Goal: Task Accomplishment & Management: Manage account settings

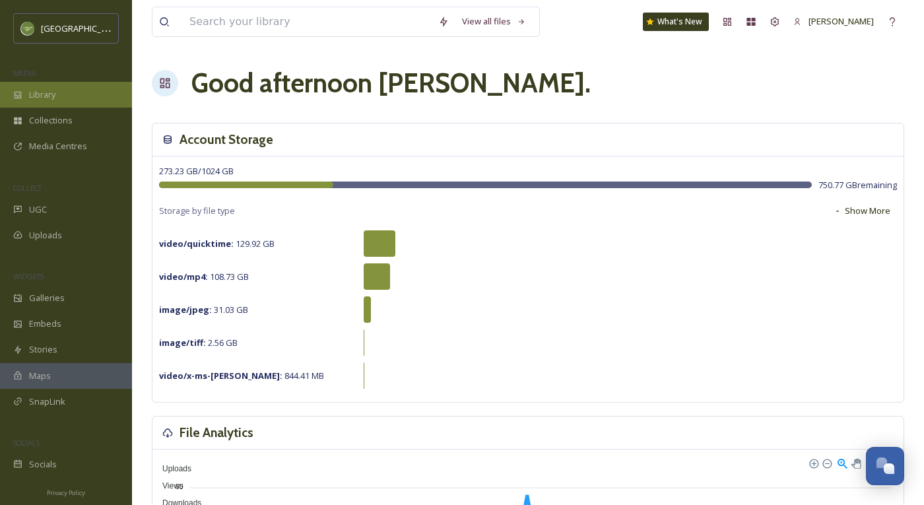
click at [81, 100] on div "Library" at bounding box center [66, 95] width 132 height 26
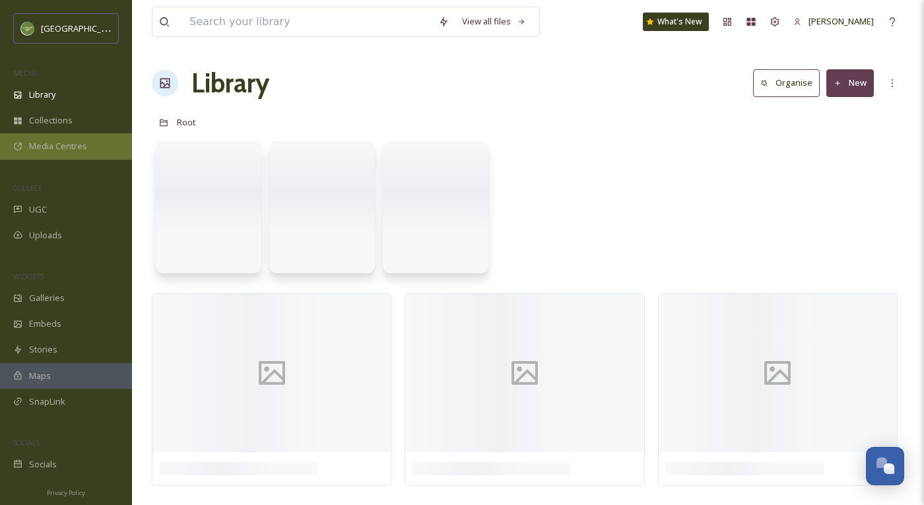
click at [80, 149] on span "Media Centres" at bounding box center [58, 146] width 58 height 13
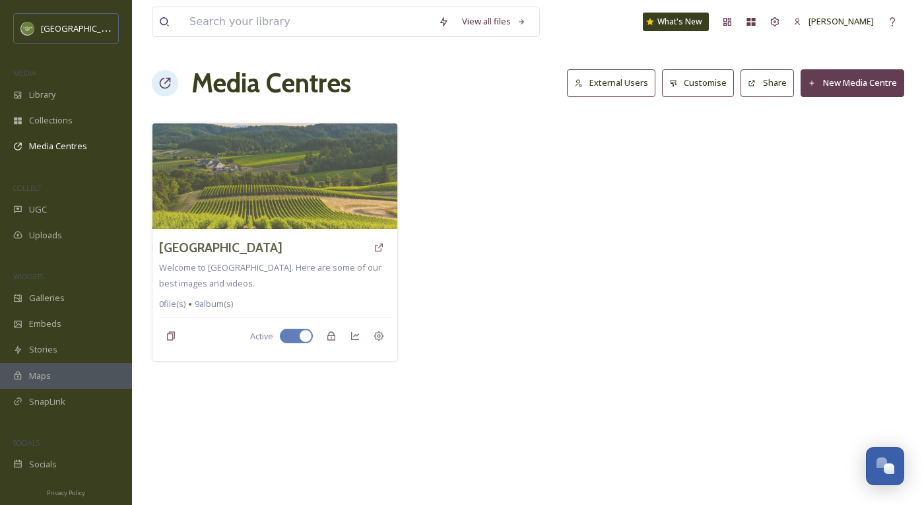
click at [846, 73] on button "New Media Centre" at bounding box center [852, 82] width 104 height 27
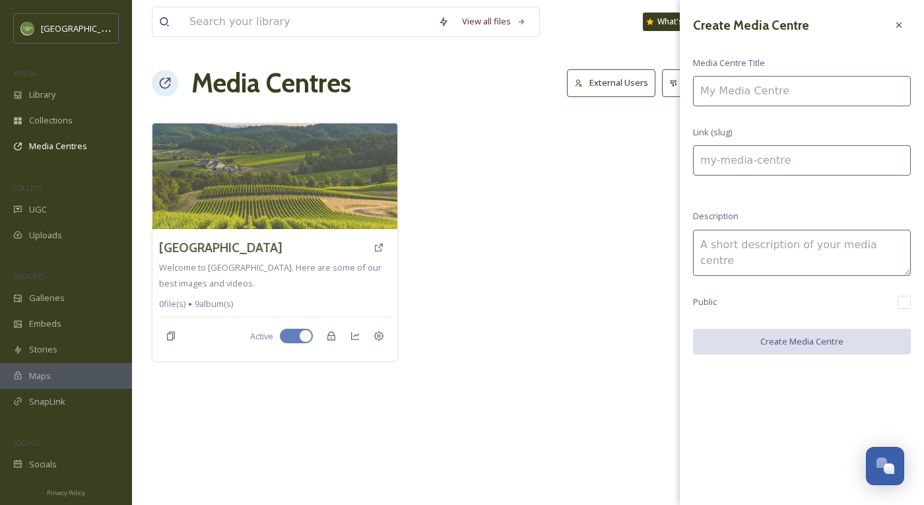
click at [804, 96] on input at bounding box center [802, 91] width 218 height 30
click at [721, 91] on input at bounding box center [802, 91] width 218 height 30
type input "A"
type input "a"
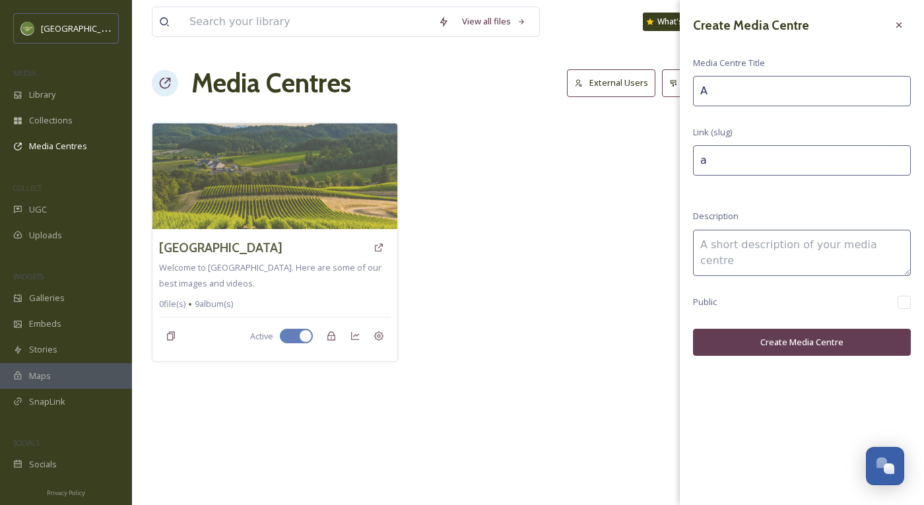
type input "Ag"
type input "ag"
type input "Agr"
type input "agr"
type input "Agri"
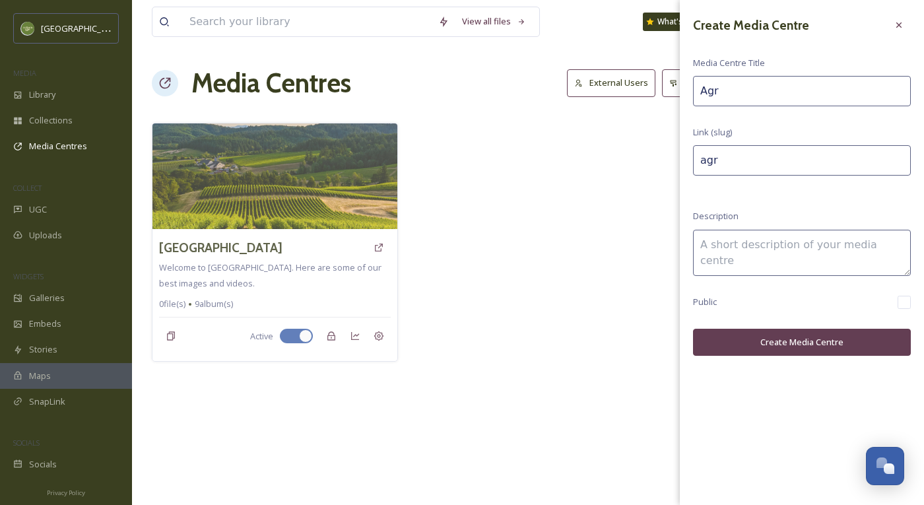
type input "agri"
type input "Agrit"
type input "agrit"
type input "Agrito"
type input "agrito"
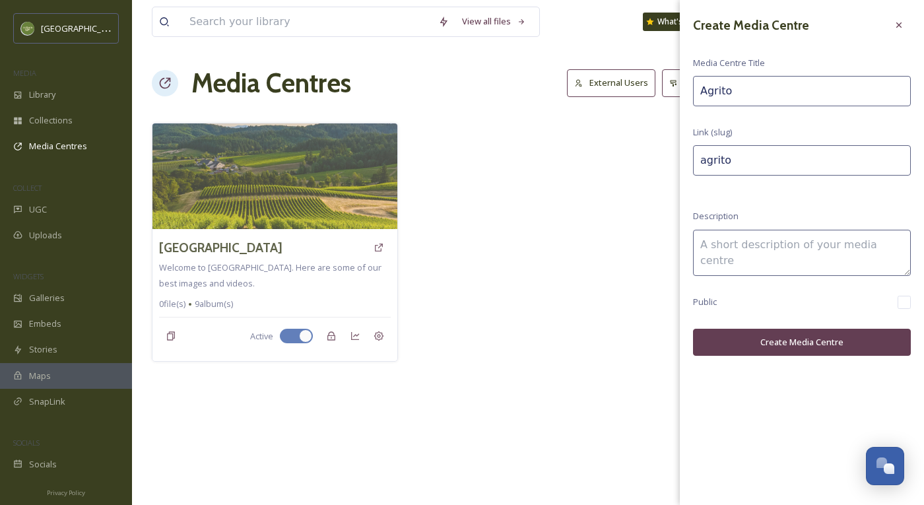
type input "Agritou"
type input "agritou"
type input "Agritour"
type input "agritour"
type input "Agritours"
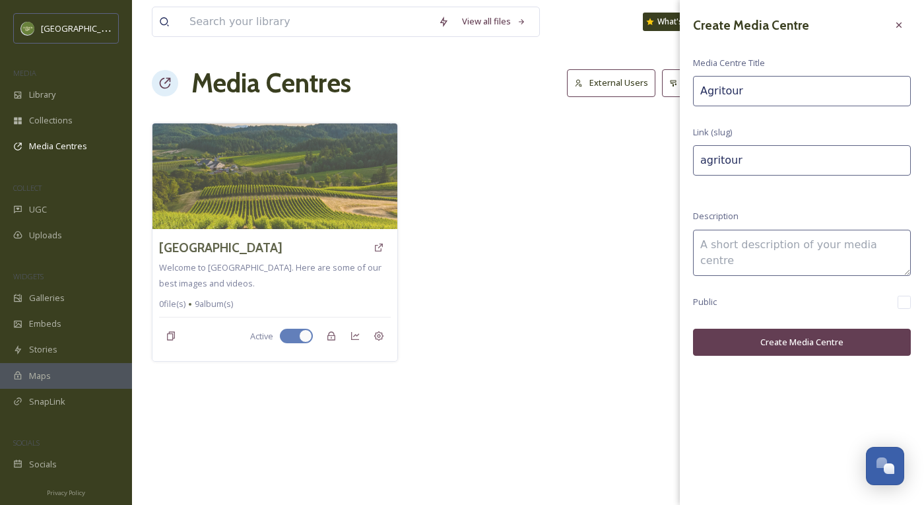
type input "agritours"
type input "Agritoursi"
type input "agritoursi"
type input "Agritoursim"
type input "agritoursim"
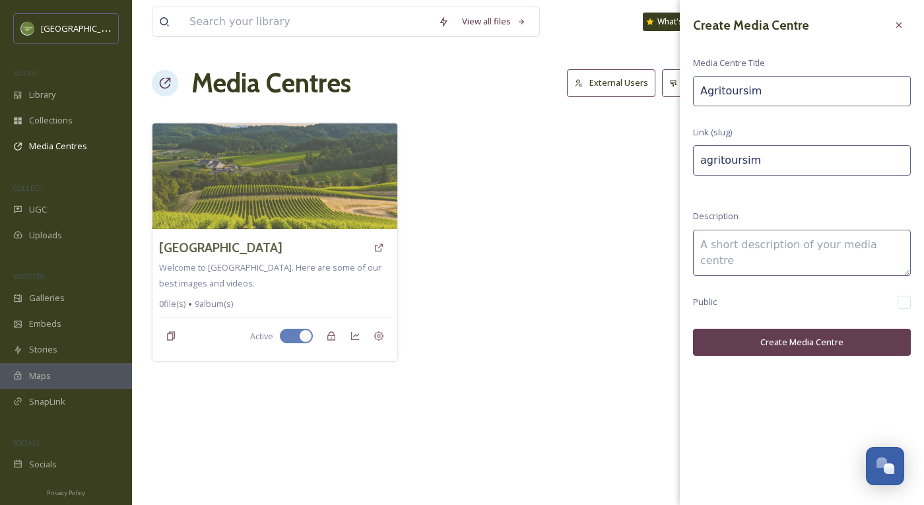
type input "Agritoursim"
click at [810, 333] on button "Create Media Centre" at bounding box center [802, 342] width 218 height 27
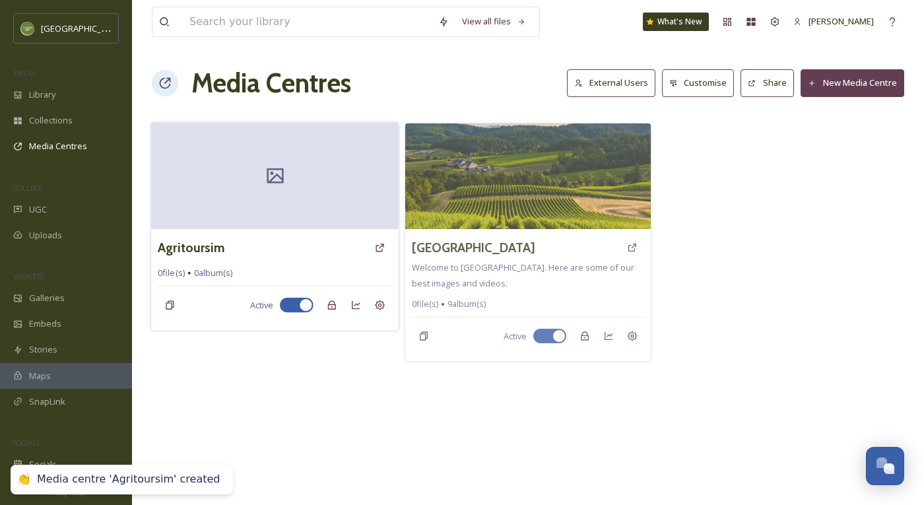
click at [305, 228] on div at bounding box center [274, 175] width 247 height 107
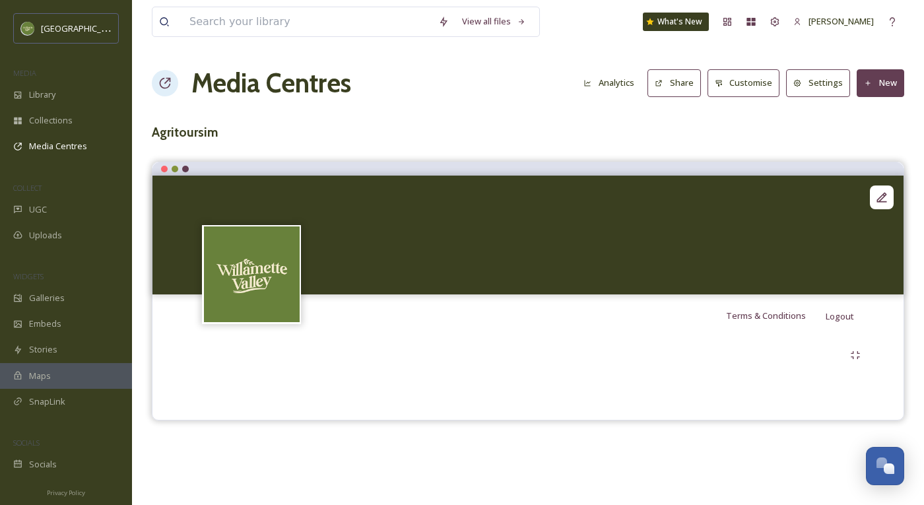
click at [449, 296] on div "Terms & Conditions Logout" at bounding box center [527, 315] width 751 height 42
click at [846, 195] on icon at bounding box center [881, 197] width 13 height 13
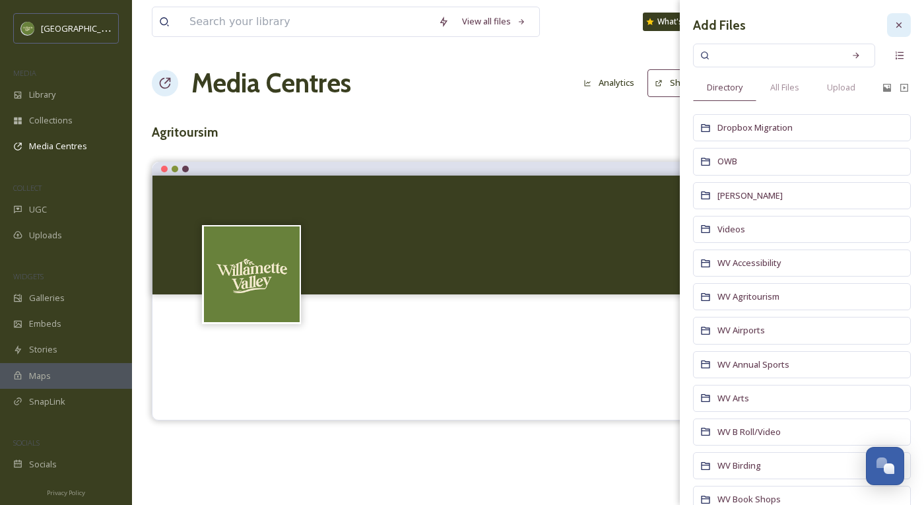
click at [846, 25] on icon at bounding box center [898, 25] width 11 height 11
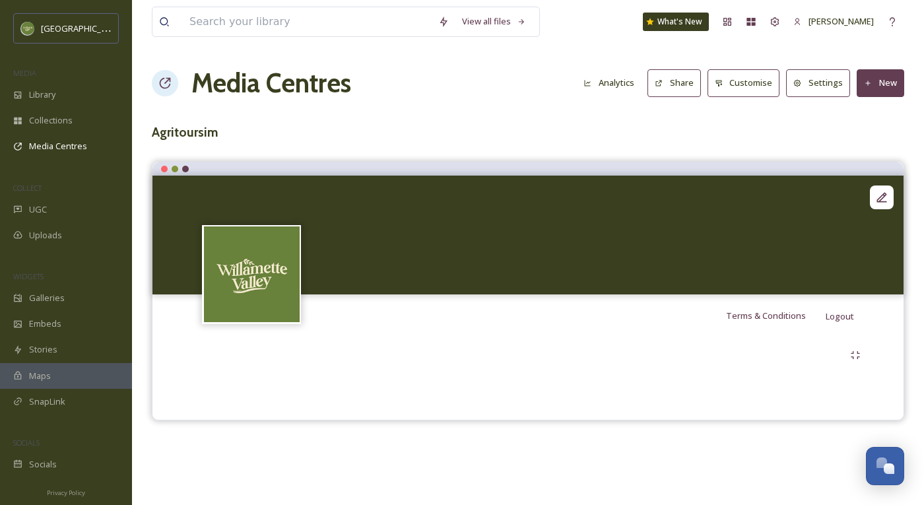
click at [846, 94] on button "New" at bounding box center [880, 82] width 48 height 27
click at [846, 137] on span "Add Album" at bounding box center [875, 139] width 43 height 13
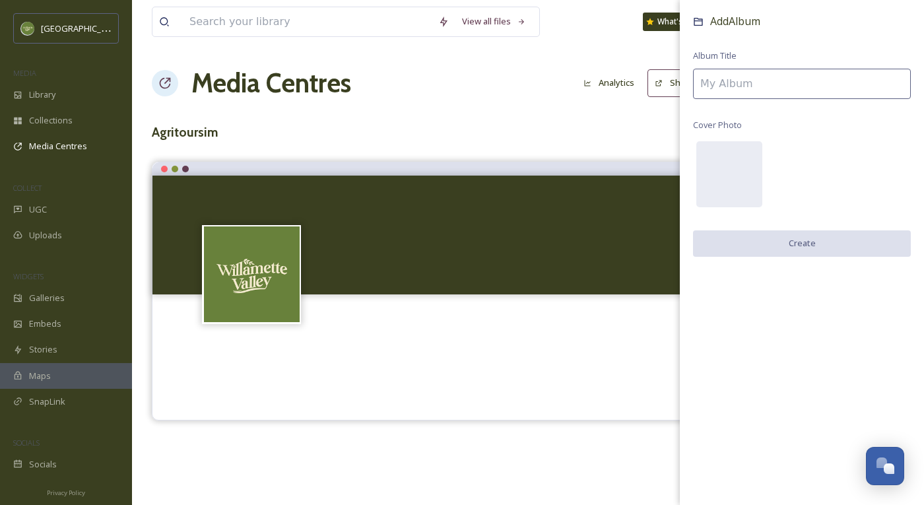
click at [723, 124] on span "Cover Photo" at bounding box center [717, 125] width 49 height 13
click at [728, 83] on input at bounding box center [802, 84] width 218 height 30
click at [485, 84] on div "Media Centres Analytics Share Customise Settings New" at bounding box center [528, 83] width 752 height 40
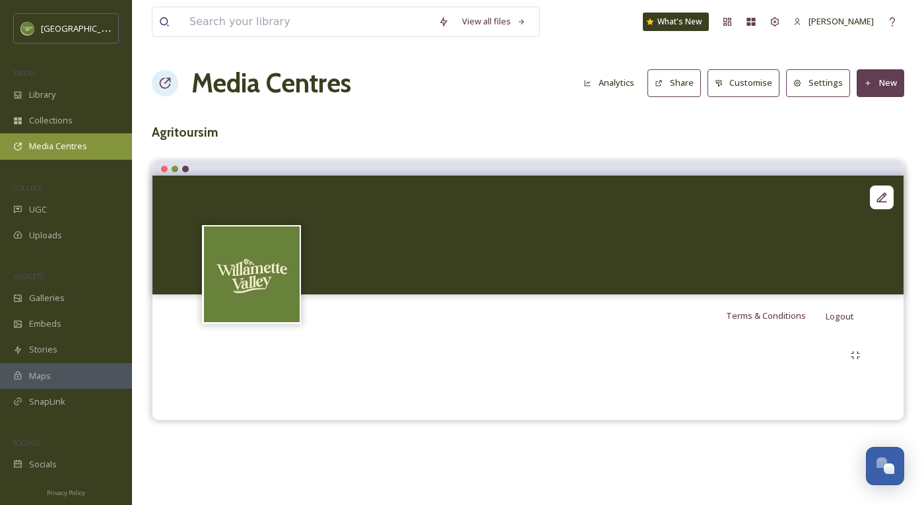
click at [77, 151] on span "Media Centres" at bounding box center [58, 146] width 58 height 13
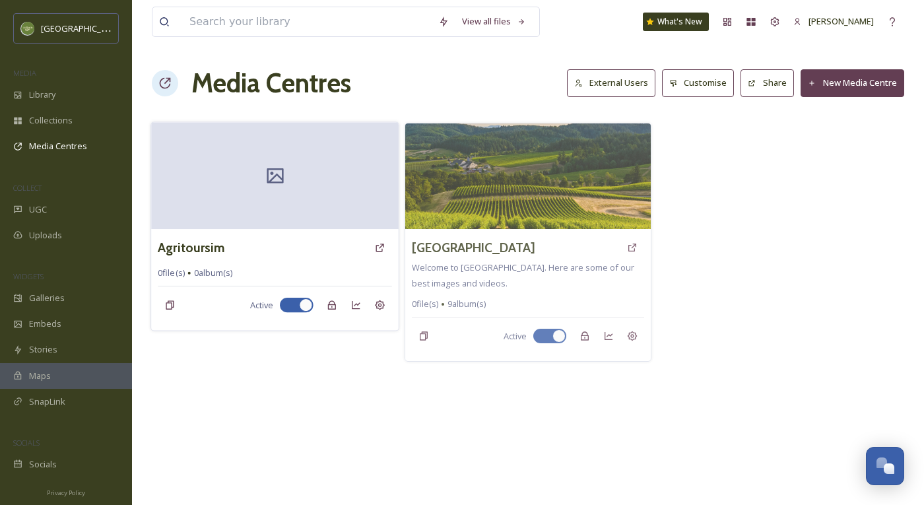
click at [332, 263] on div "Agritoursim 0 file(s) 0 album(s) Active" at bounding box center [274, 280] width 247 height 102
click at [338, 192] on div at bounding box center [274, 175] width 247 height 107
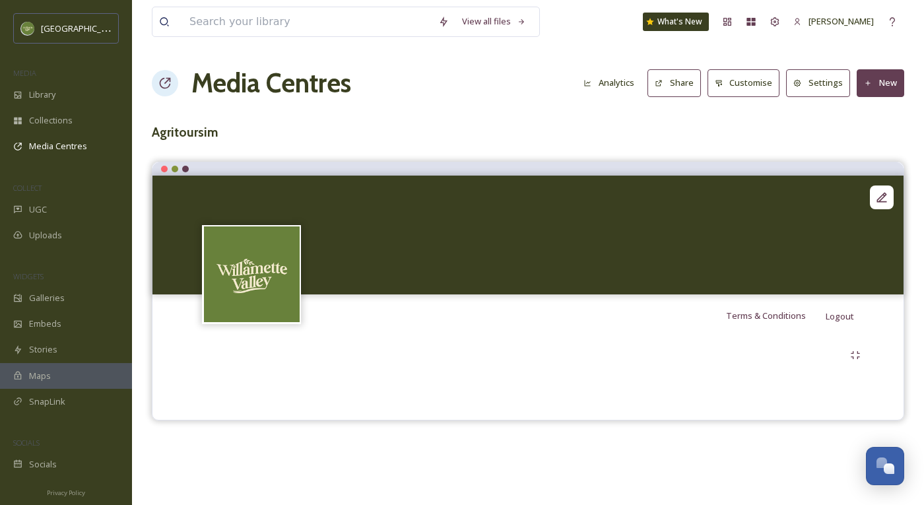
click at [846, 95] on button "New" at bounding box center [880, 82] width 48 height 27
click at [846, 144] on span "Add Album" at bounding box center [875, 139] width 43 height 13
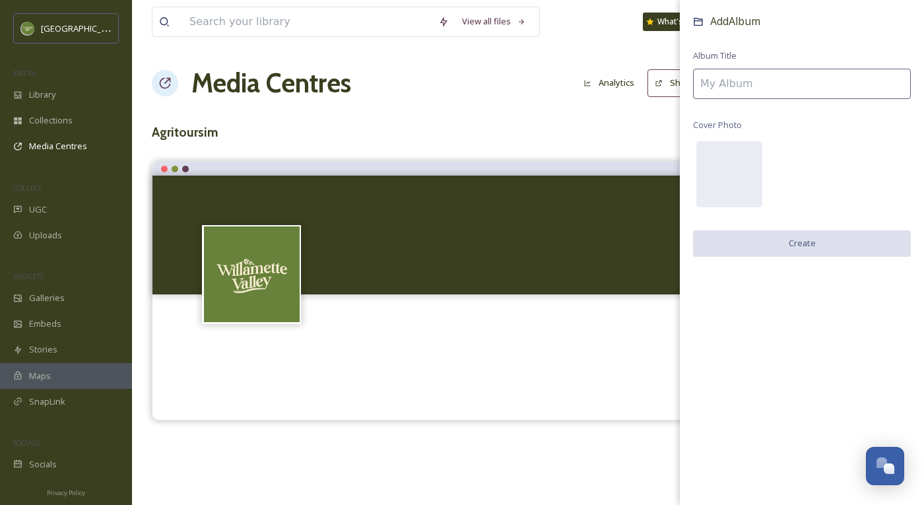
click at [575, 66] on div "Media Centres Analytics Share Customise Settings New" at bounding box center [528, 83] width 752 height 40
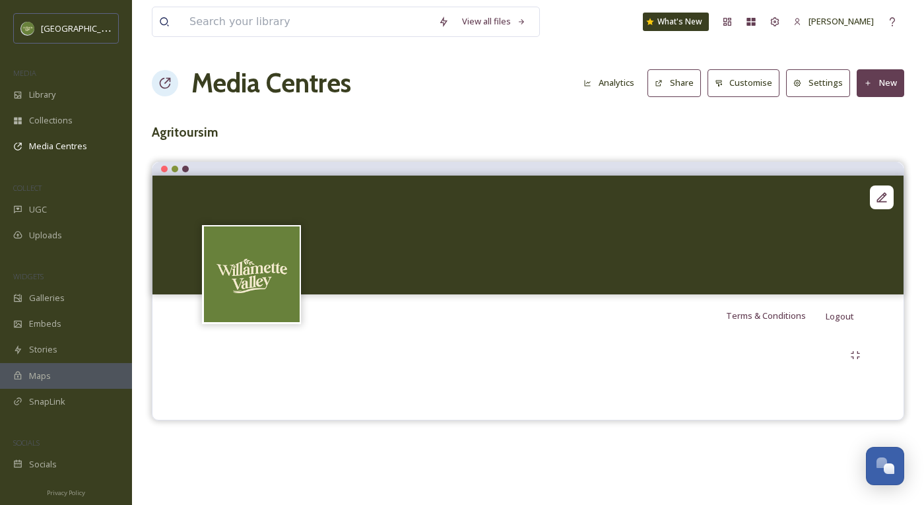
click at [846, 88] on button "New" at bounding box center [880, 82] width 48 height 27
click at [846, 114] on span "Add Files" at bounding box center [872, 114] width 36 height 13
click at [846, 101] on div "Add Files" at bounding box center [875, 114] width 56 height 26
click at [846, 110] on span "Add Files" at bounding box center [872, 114] width 36 height 13
click at [846, 114] on span "Add Files" at bounding box center [872, 114] width 36 height 13
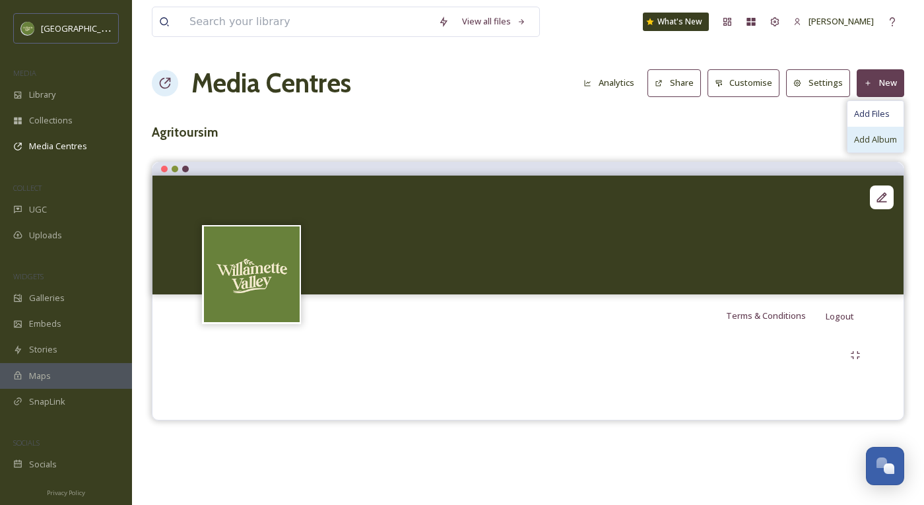
click at [846, 132] on div "Add Album" at bounding box center [875, 140] width 56 height 26
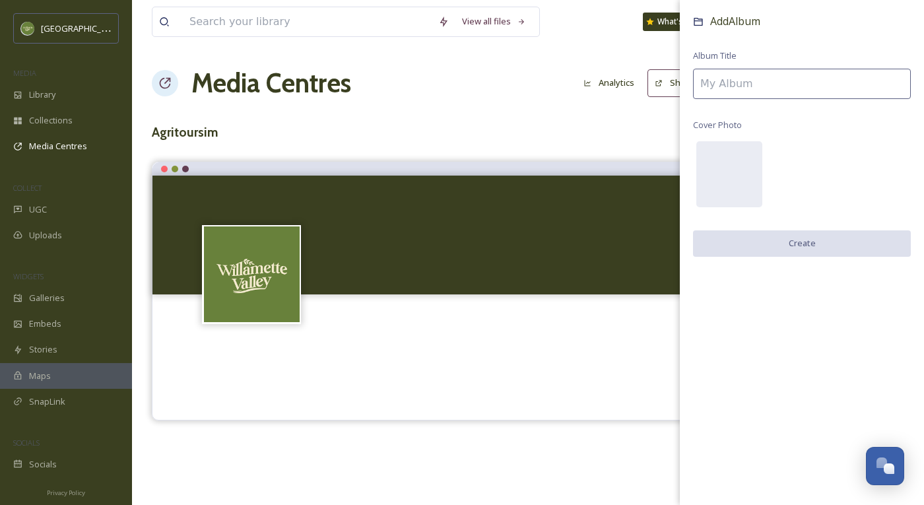
click at [761, 86] on input at bounding box center [802, 84] width 218 height 30
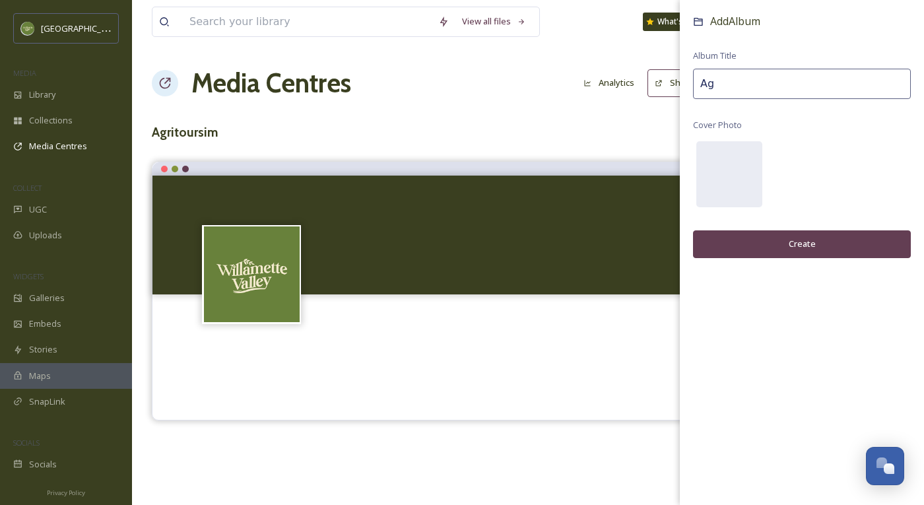
type input "A"
type input "WV Agritourism"
click at [789, 255] on div "Add Album Album Title WV Agritourism Cover Photo Create" at bounding box center [802, 149] width 244 height 298
click at [777, 243] on button "Create" at bounding box center [802, 243] width 218 height 27
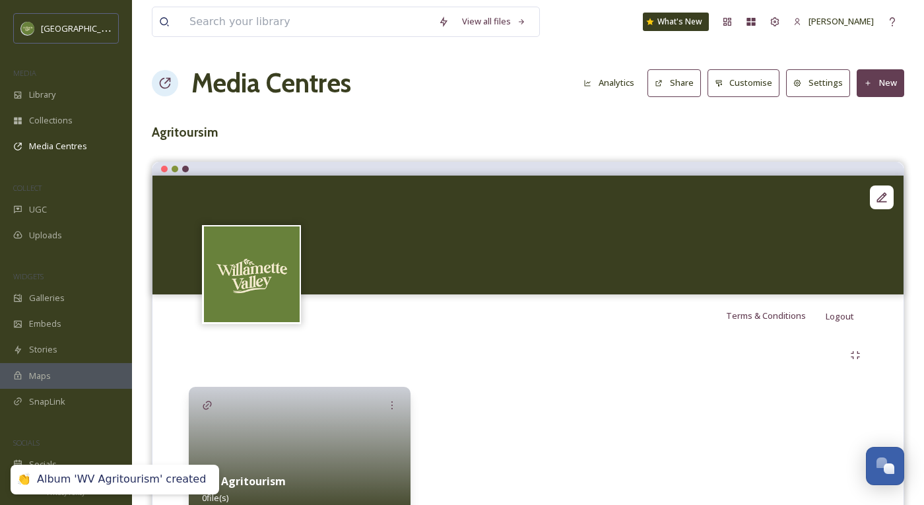
scroll to position [67, 0]
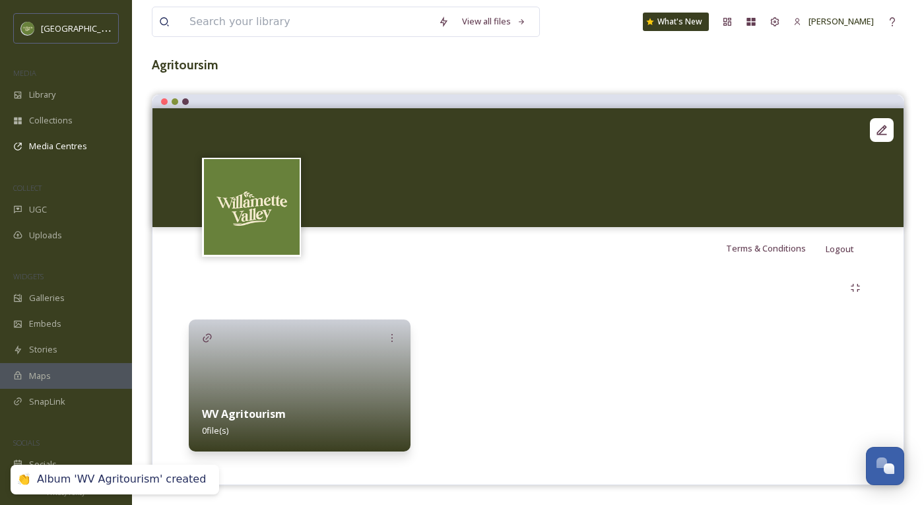
click at [358, 373] on div at bounding box center [300, 385] width 222 height 132
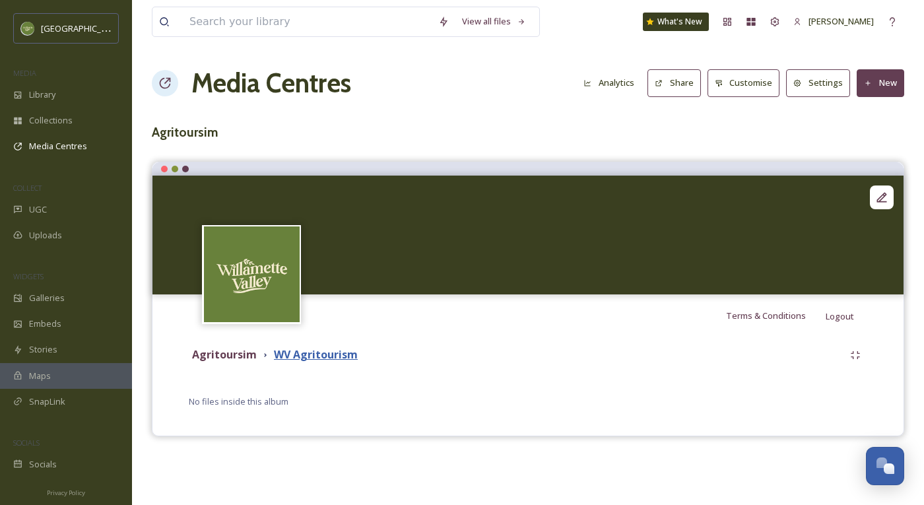
click at [319, 354] on strong "WV Agritourism" at bounding box center [316, 354] width 84 height 15
click at [846, 214] on div at bounding box center [527, 235] width 751 height 119
click at [846, 210] on div at bounding box center [527, 235] width 751 height 119
click at [846, 201] on icon at bounding box center [881, 197] width 13 height 13
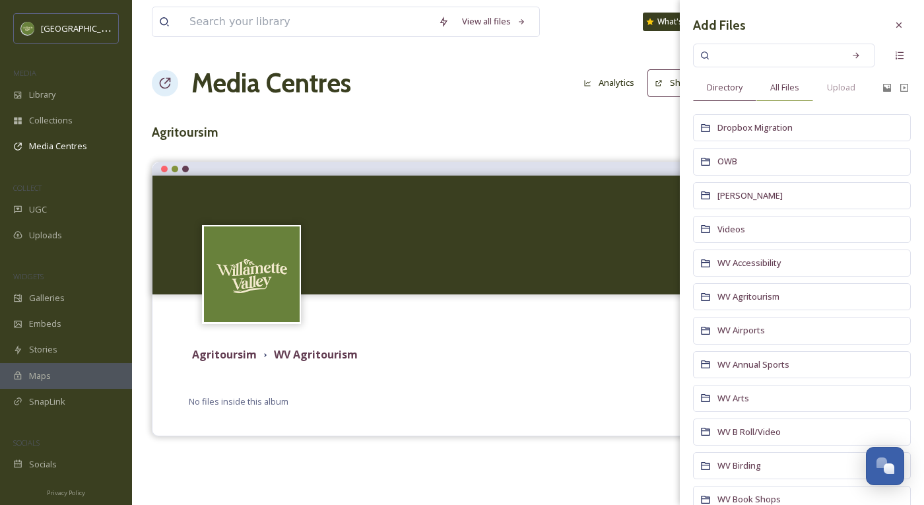
click at [791, 87] on span "All Files" at bounding box center [784, 87] width 29 height 13
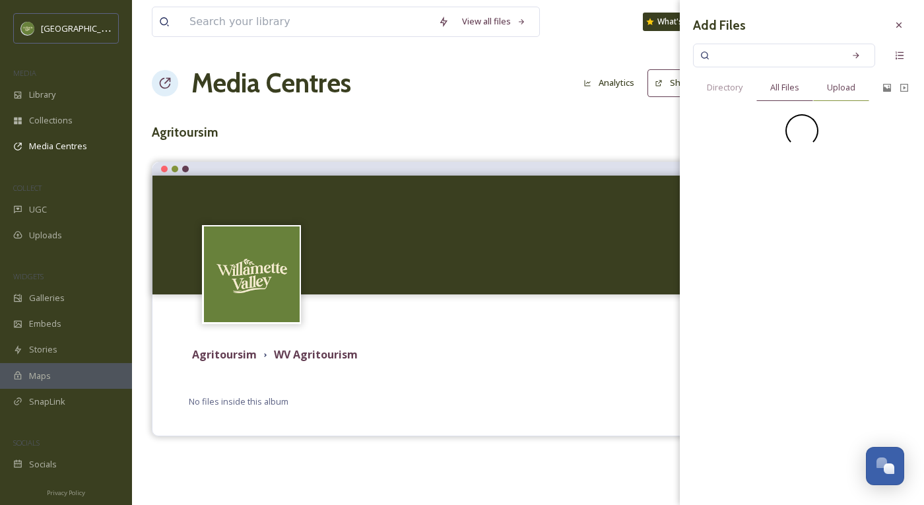
click at [846, 92] on span "Upload" at bounding box center [841, 87] width 28 height 13
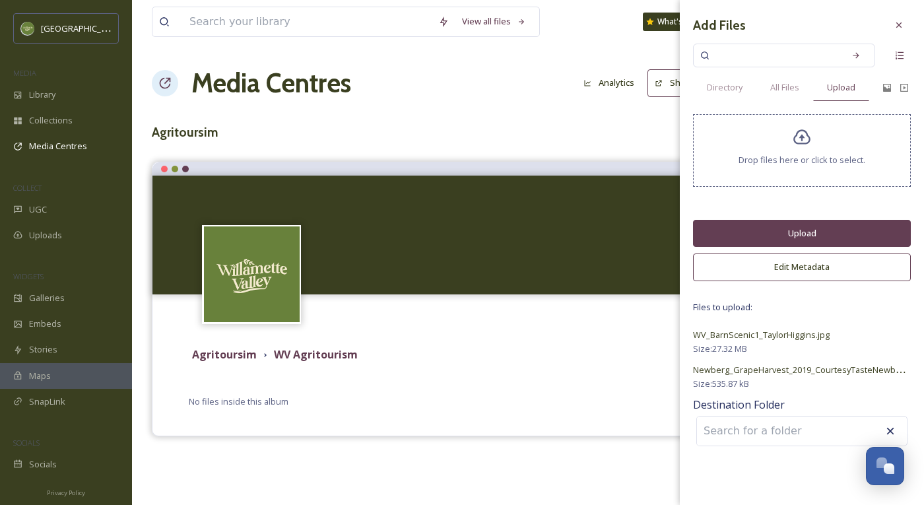
click at [770, 237] on button "Upload" at bounding box center [802, 233] width 218 height 27
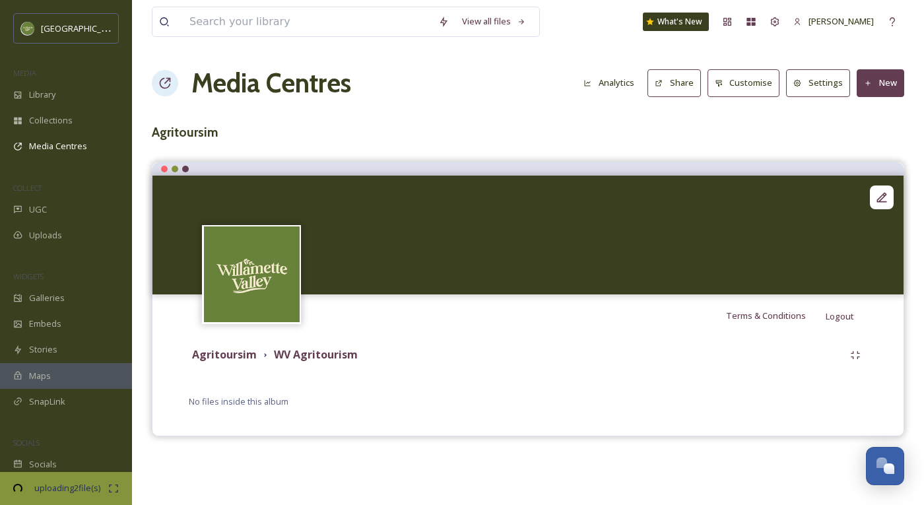
click at [576, 130] on h3 "Agritoursim" at bounding box center [528, 132] width 752 height 19
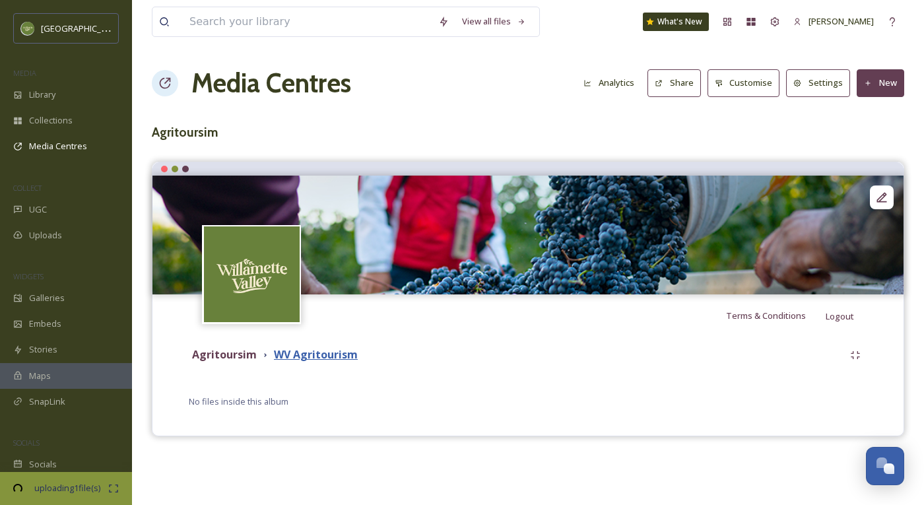
click at [330, 355] on strong "WV Agritourism" at bounding box center [316, 354] width 84 height 15
click at [846, 200] on icon at bounding box center [881, 197] width 13 height 13
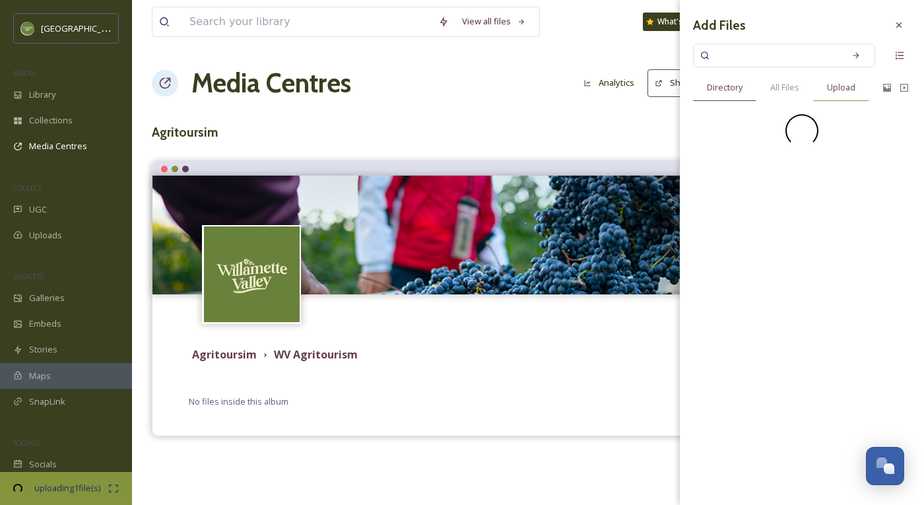
click at [843, 88] on span "Upload" at bounding box center [841, 87] width 28 height 13
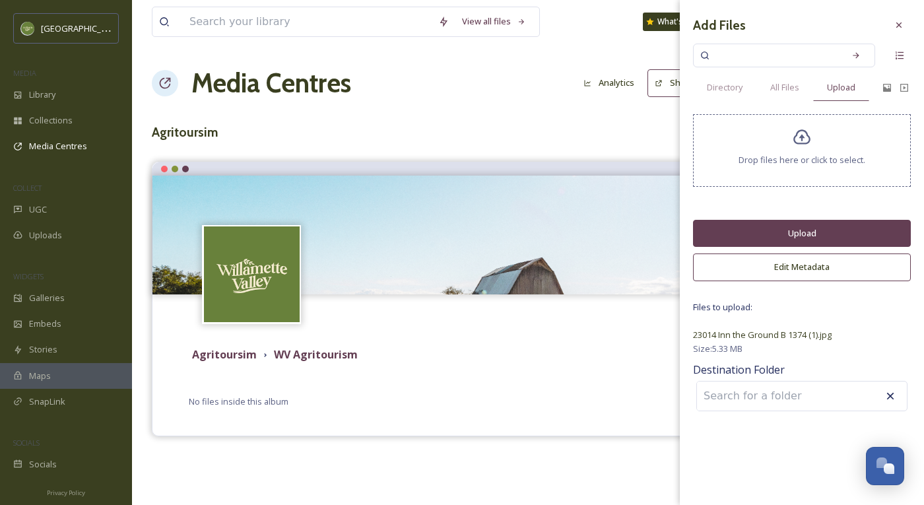
click at [709, 234] on button "Upload" at bounding box center [802, 233] width 218 height 27
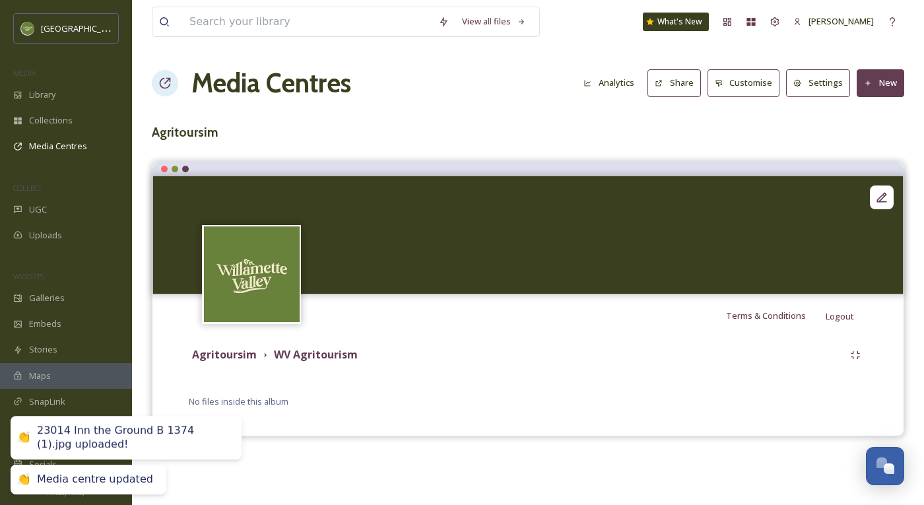
click at [505, 193] on img at bounding box center [527, 235] width 751 height 119
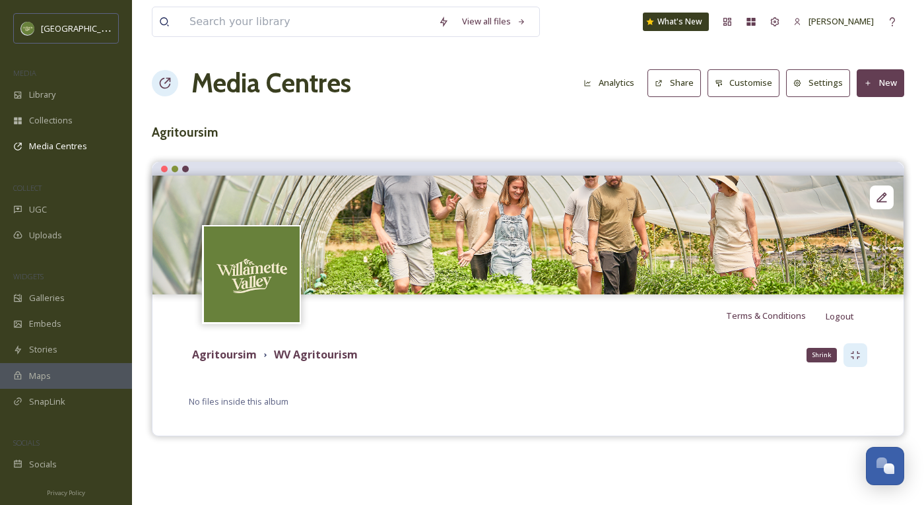
click at [846, 350] on icon at bounding box center [855, 355] width 11 height 11
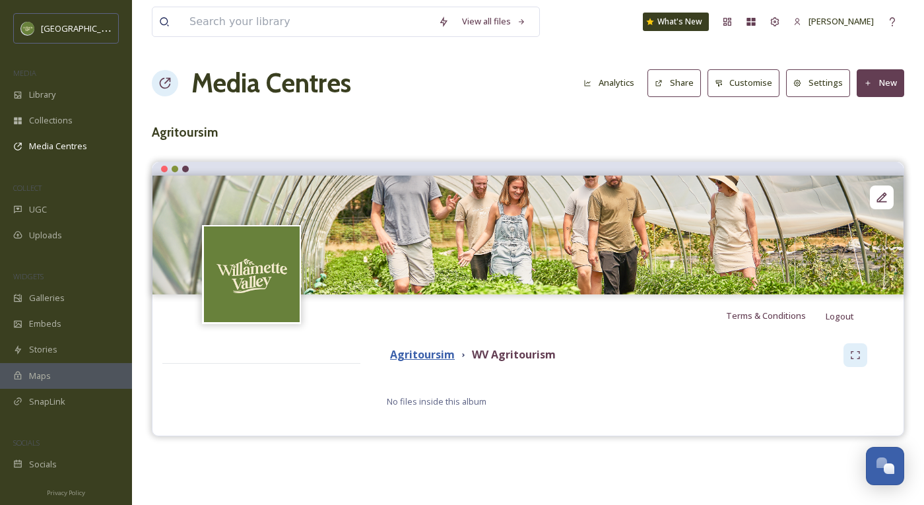
click at [410, 351] on strong "Agritoursim" at bounding box center [422, 354] width 65 height 15
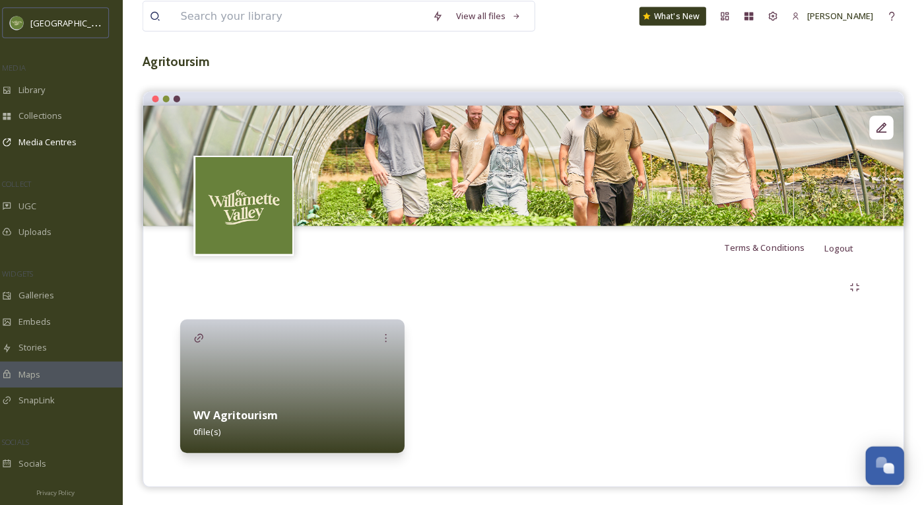
scroll to position [67, 0]
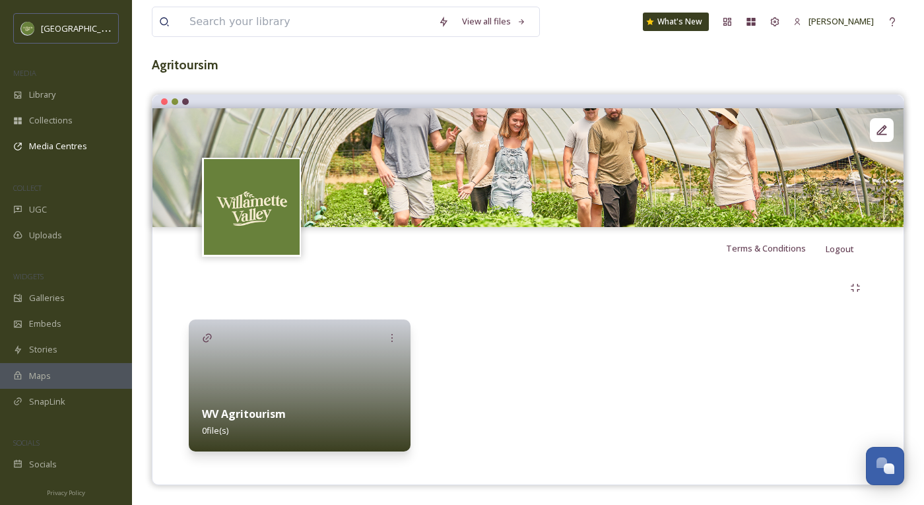
click at [258, 371] on div at bounding box center [300, 385] width 222 height 132
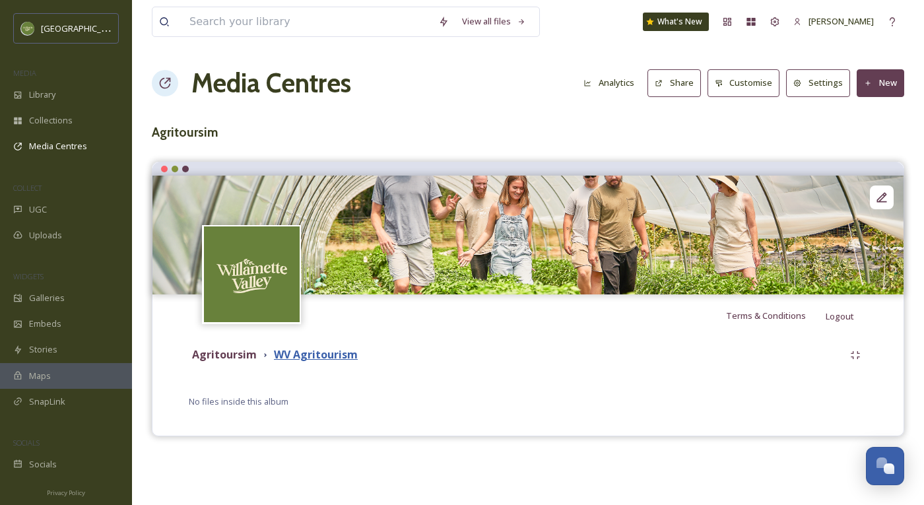
click at [323, 358] on strong "WV Agritourism" at bounding box center [316, 354] width 84 height 15
click at [751, 91] on button "Customise" at bounding box center [743, 82] width 73 height 27
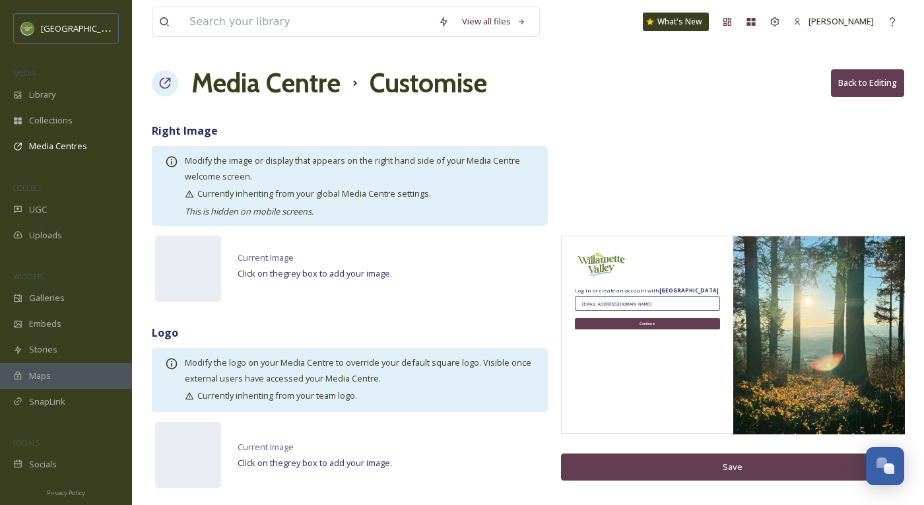
scroll to position [86, 0]
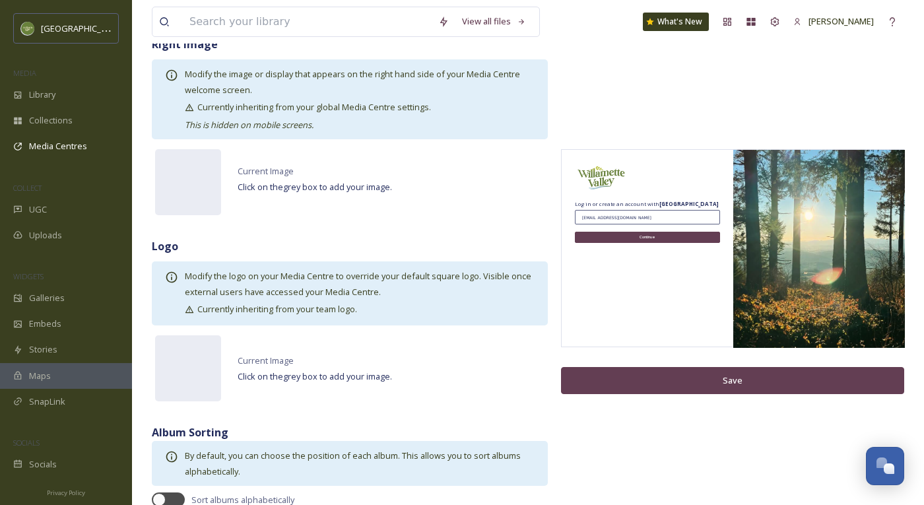
click at [631, 379] on button "Save" at bounding box center [732, 380] width 343 height 27
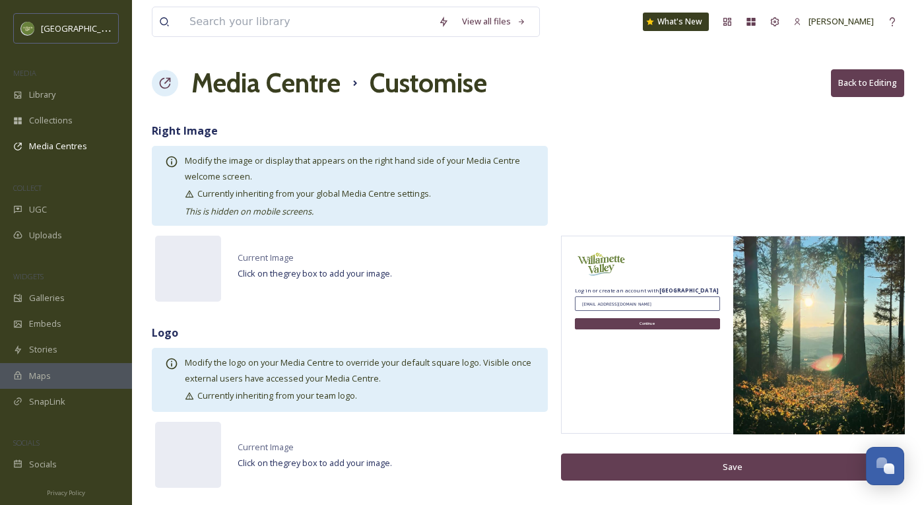
click at [846, 92] on button "Back to Editing" at bounding box center [867, 82] width 73 height 27
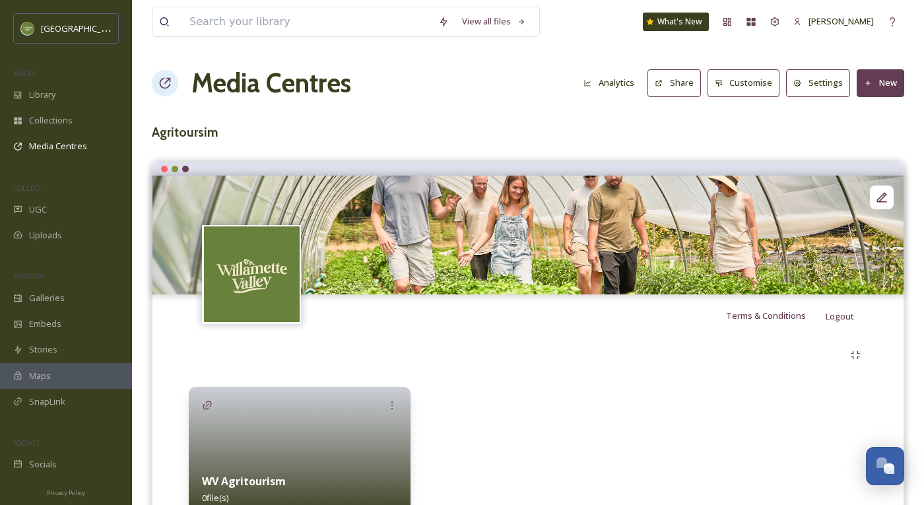
scroll to position [67, 0]
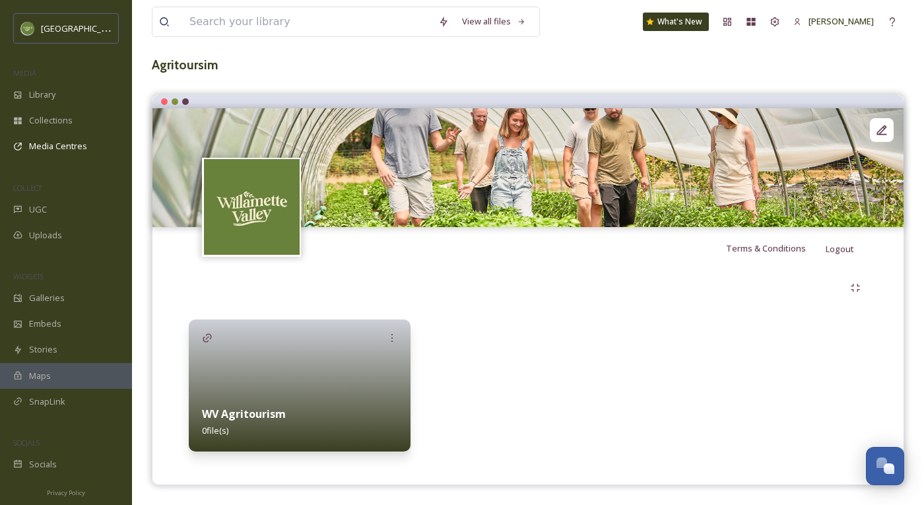
click at [294, 195] on img at bounding box center [252, 207] width 96 height 96
click at [55, 115] on span "Collections" at bounding box center [51, 120] width 44 height 13
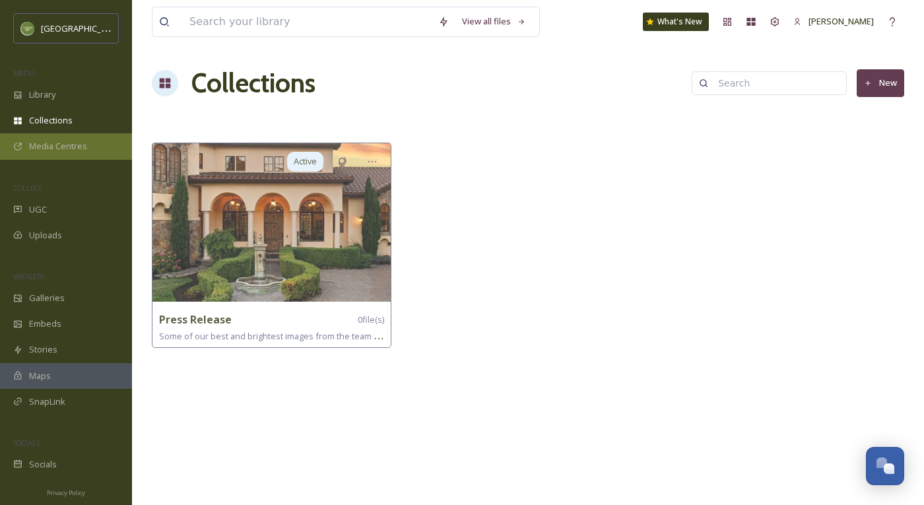
click at [97, 136] on div "Media Centres" at bounding box center [66, 146] width 132 height 26
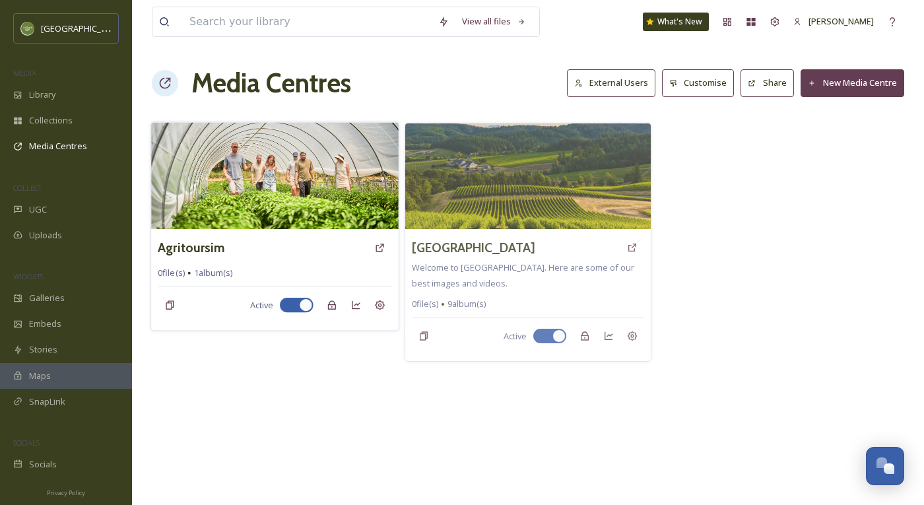
click at [199, 259] on div "Agritoursim" at bounding box center [275, 248] width 234 height 24
click at [381, 243] on icon at bounding box center [380, 247] width 8 height 8
click at [386, 299] on div "Settings" at bounding box center [380, 305] width 24 height 24
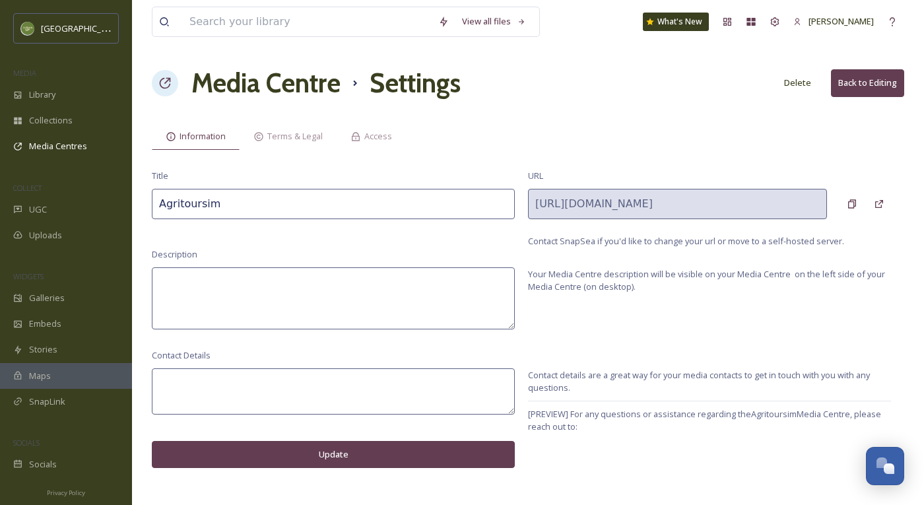
click at [846, 82] on button "Back to Editing" at bounding box center [867, 82] width 73 height 27
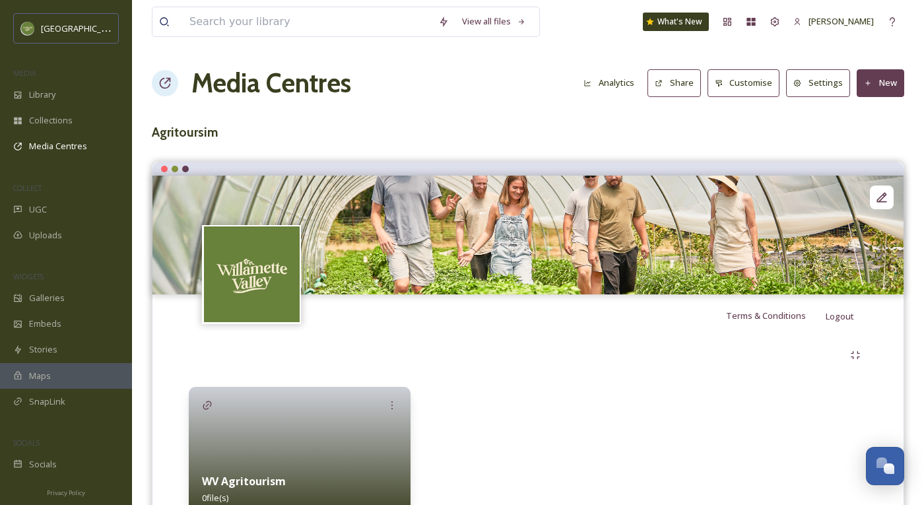
scroll to position [67, 0]
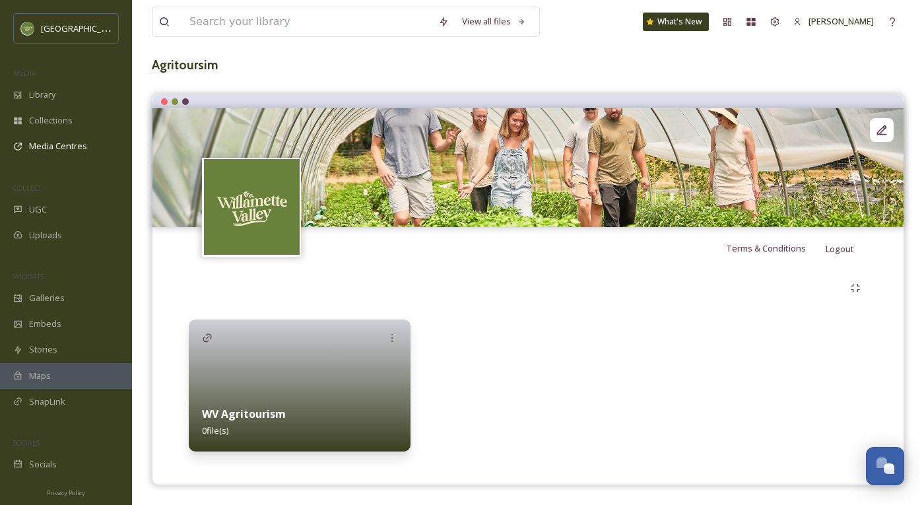
click at [379, 335] on div at bounding box center [391, 337] width 37 height 37
click at [404, 335] on div at bounding box center [391, 337] width 37 height 37
click at [387, 335] on icon at bounding box center [392, 338] width 11 height 11
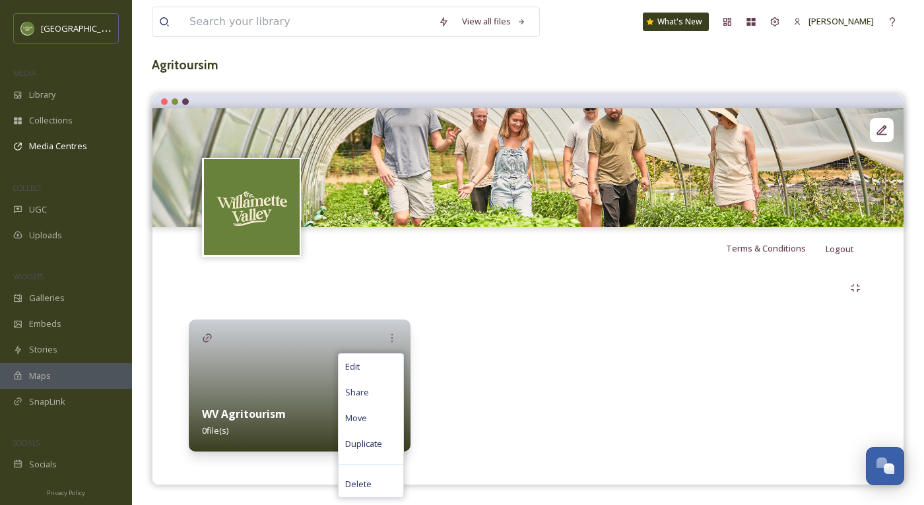
click at [290, 381] on div at bounding box center [300, 385] width 222 height 132
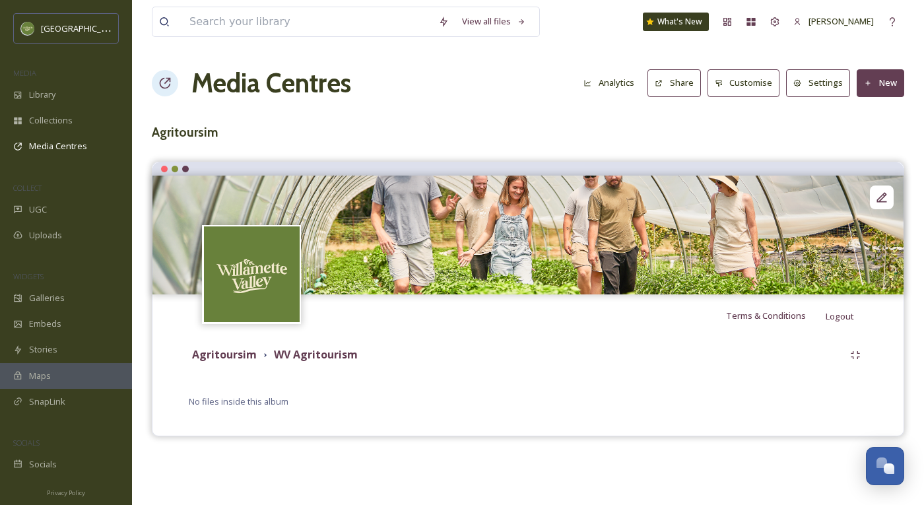
click at [738, 367] on div "Agritoursim WV Agritourism No files inside this album" at bounding box center [527, 375] width 731 height 79
click at [846, 79] on button "New" at bounding box center [880, 82] width 48 height 27
click at [846, 118] on span "Add Files" at bounding box center [872, 114] width 36 height 13
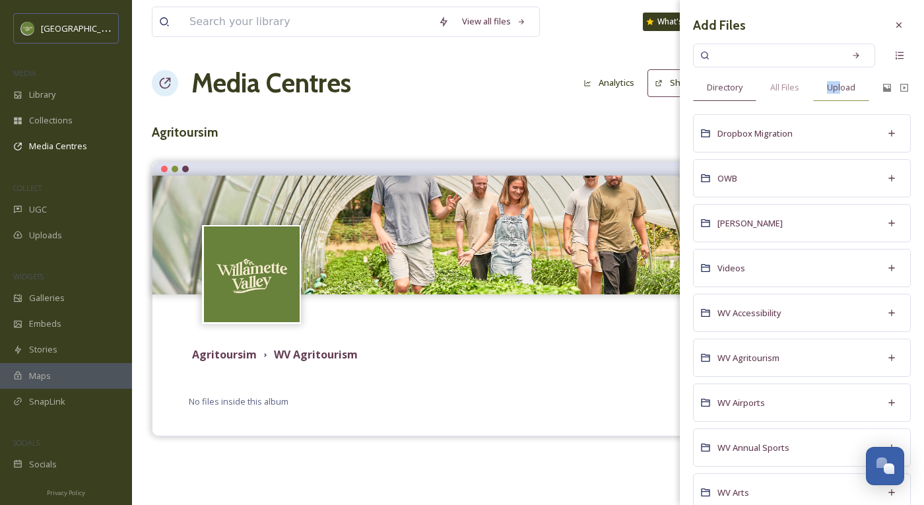
click at [843, 81] on span "Upload" at bounding box center [841, 87] width 28 height 13
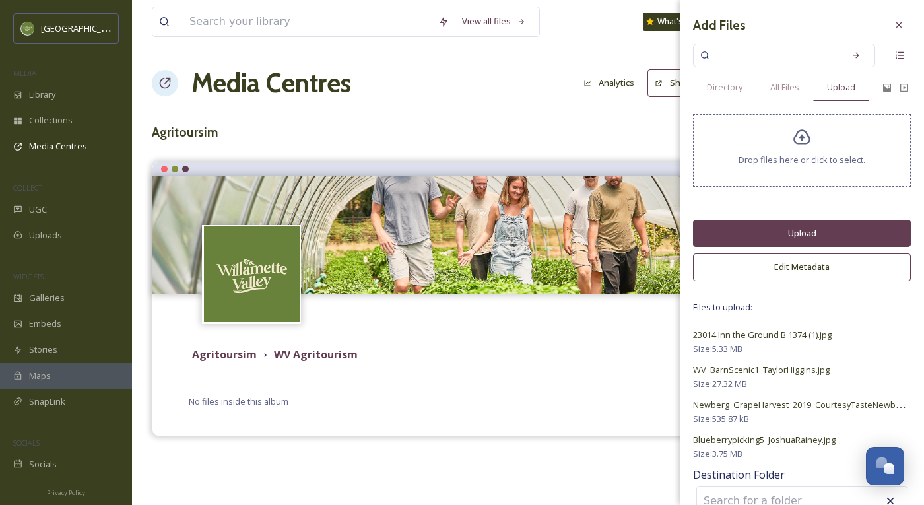
scroll to position [26, 0]
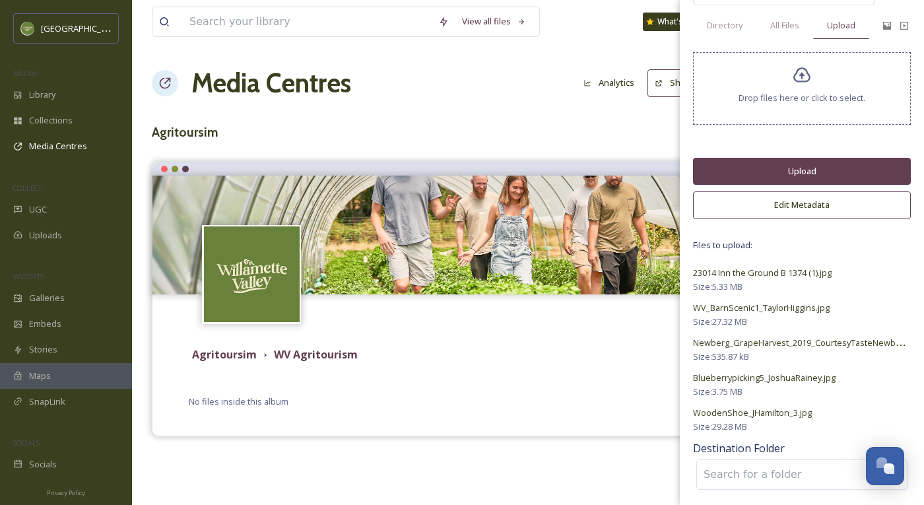
click at [782, 169] on button "Upload" at bounding box center [802, 171] width 218 height 27
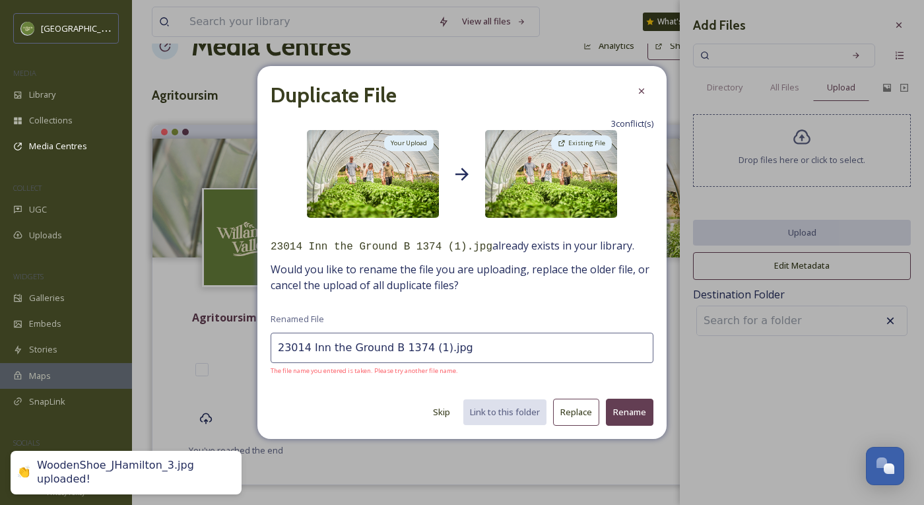
scroll to position [101, 0]
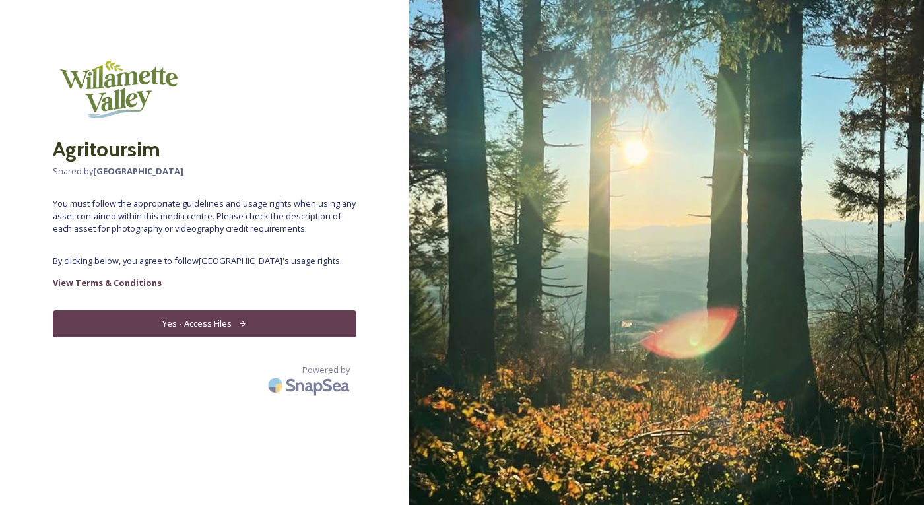
click at [290, 332] on button "Yes - Access Files" at bounding box center [204, 323] width 303 height 27
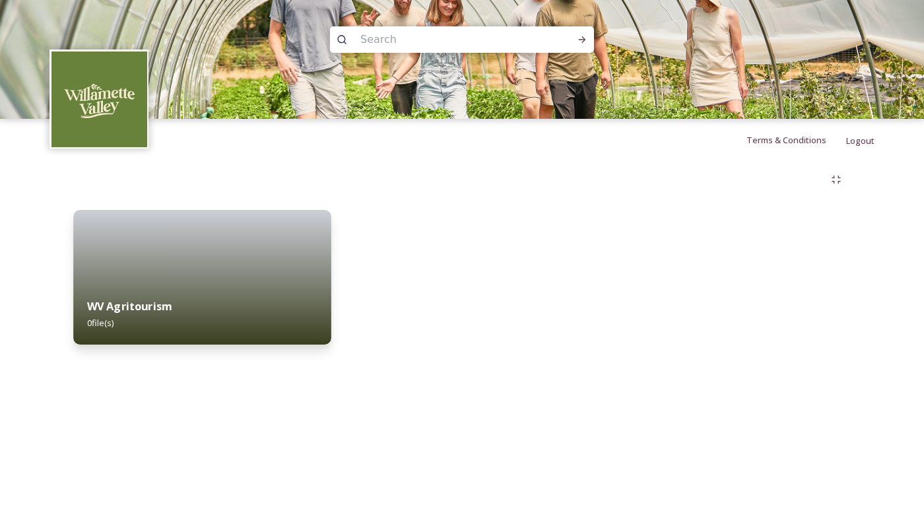
click at [245, 311] on div "WV Agritourism 0 file(s)" at bounding box center [202, 314] width 258 height 60
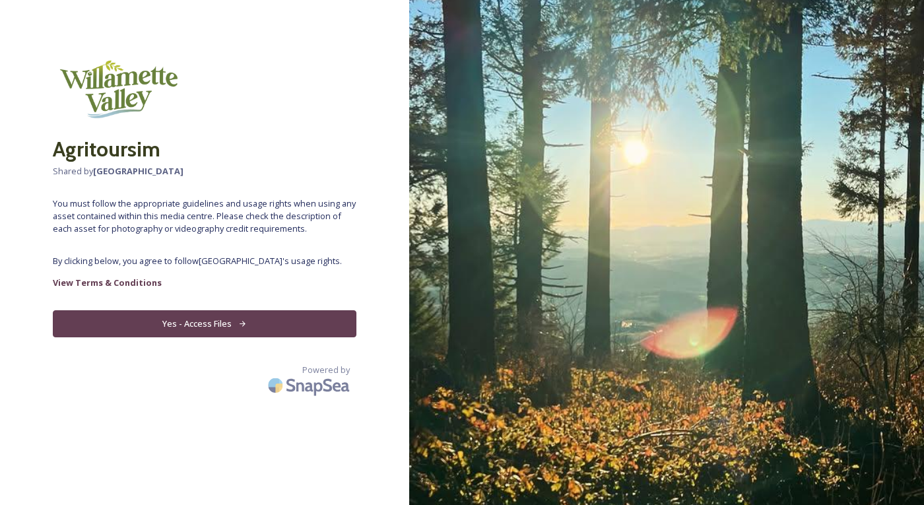
click at [181, 325] on button "Yes - Access Files" at bounding box center [204, 323] width 303 height 27
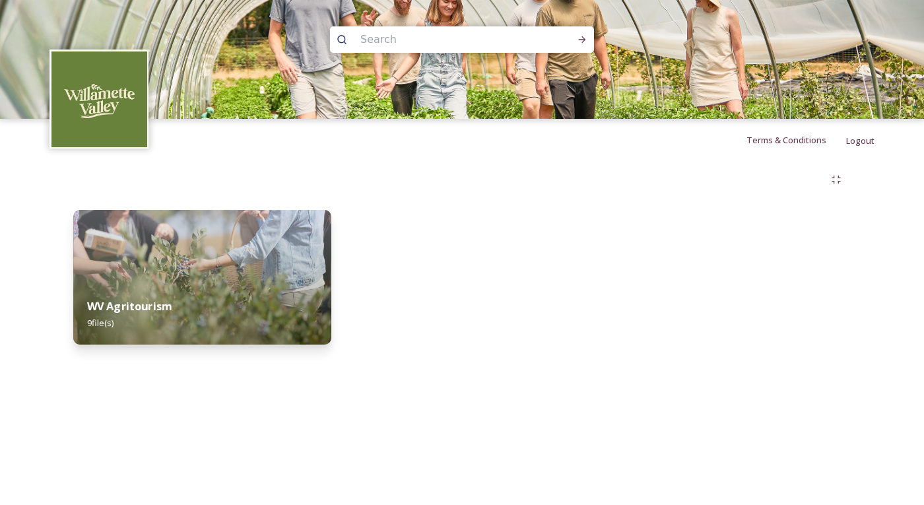
click at [274, 240] on img at bounding box center [202, 277] width 258 height 135
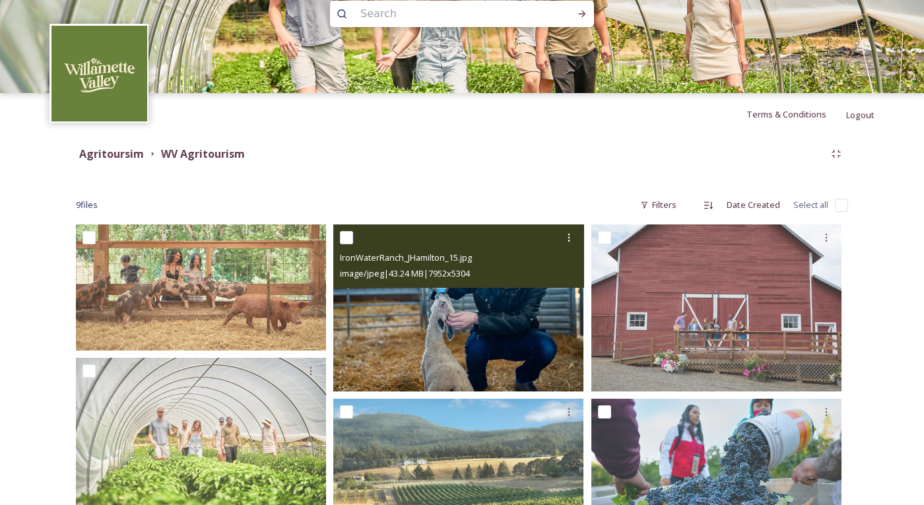
scroll to position [33, 0]
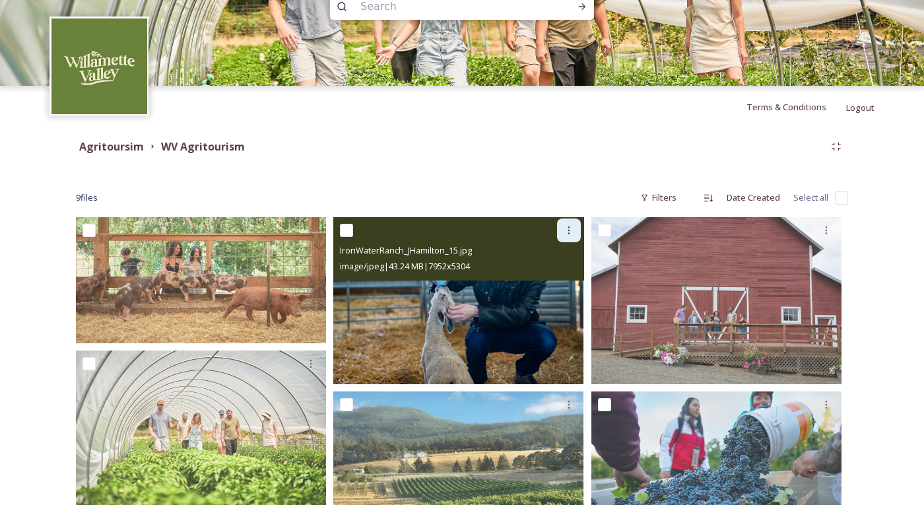
click at [575, 221] on div at bounding box center [569, 230] width 24 height 24
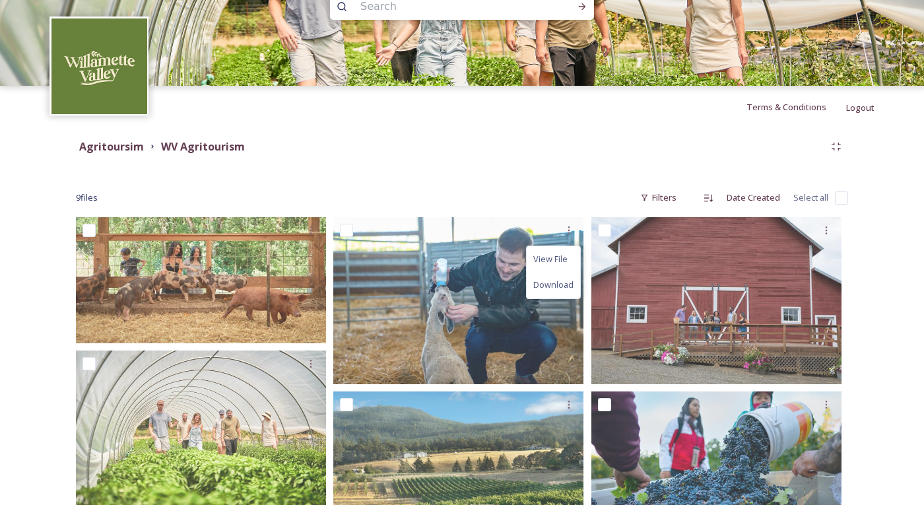
click at [527, 180] on div "Agritoursim WV Agritourism 9 file s Filters Date Created Select all View File D…" at bounding box center [461, 445] width 825 height 634
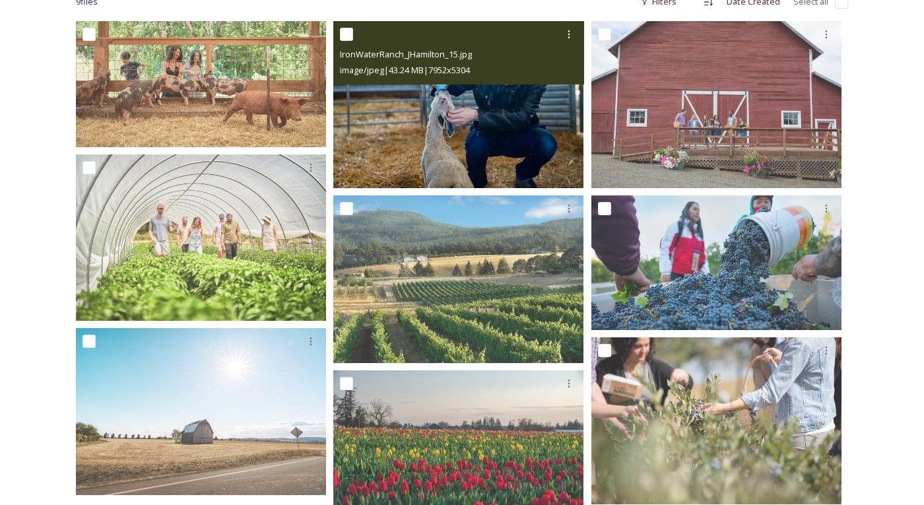
scroll to position [230, 0]
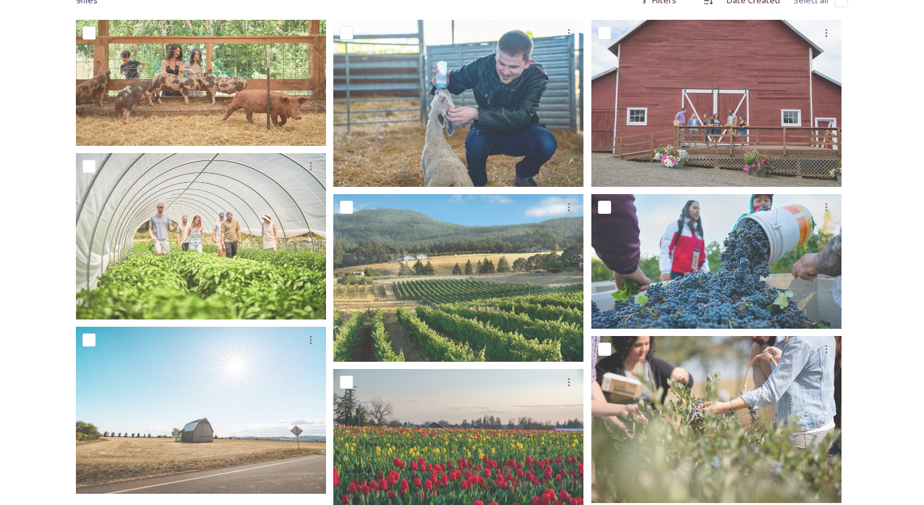
click at [880, 245] on div "Shared by: Willamette Valley Agritoursim WV Agritourism 9 file s Filters Date C…" at bounding box center [462, 248] width 924 height 634
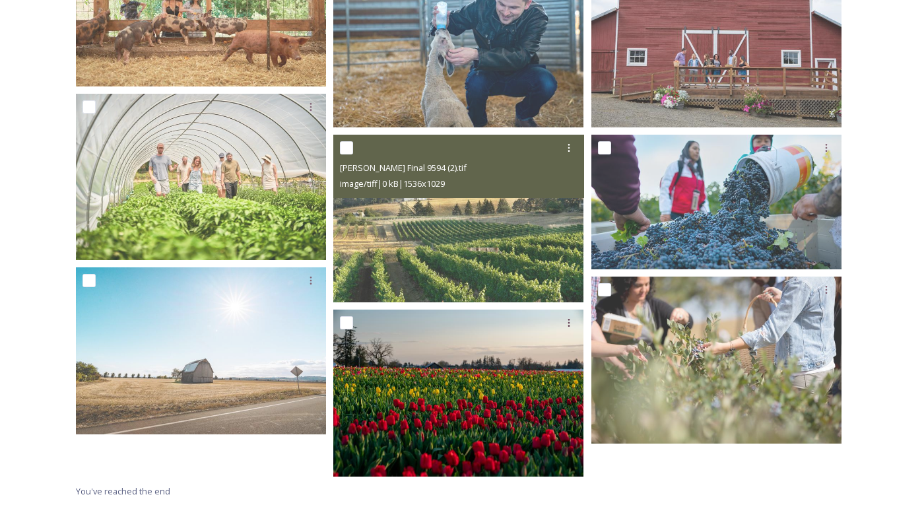
scroll to position [0, 0]
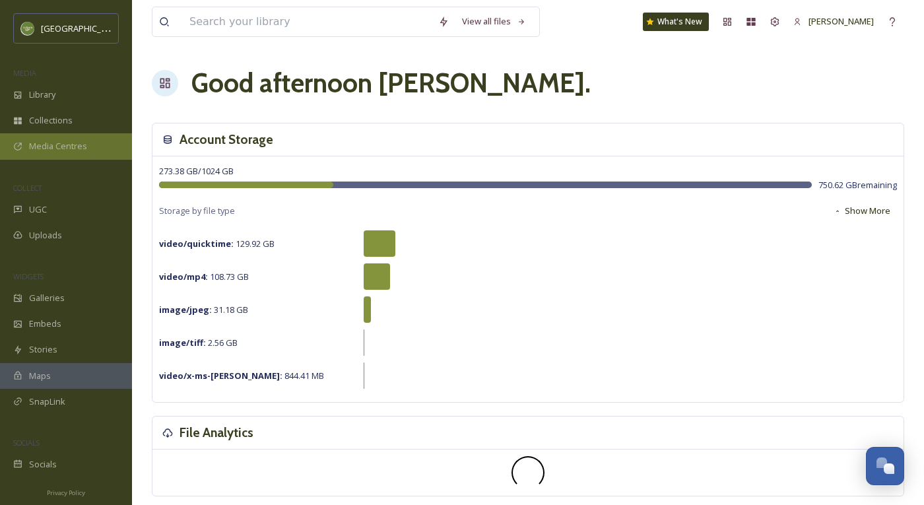
click at [62, 141] on span "Media Centres" at bounding box center [58, 146] width 58 height 13
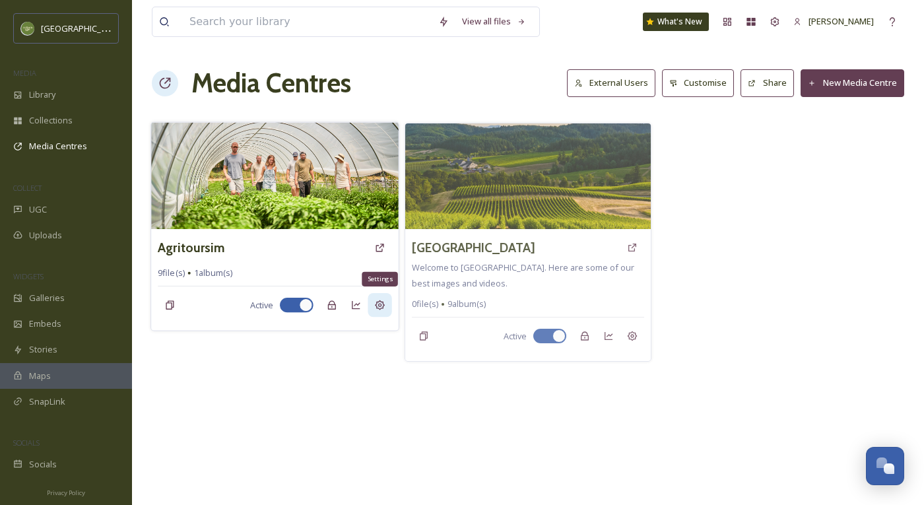
click at [371, 296] on div "Settings" at bounding box center [380, 305] width 24 height 24
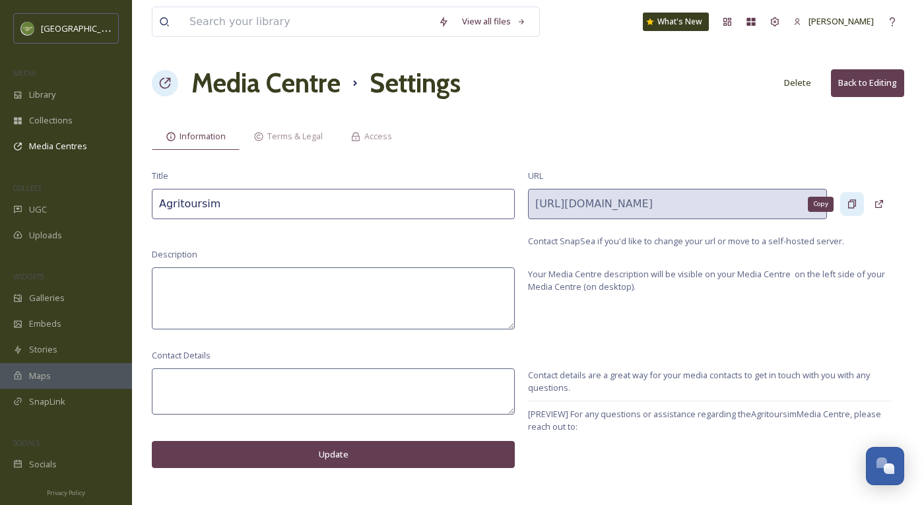
click at [851, 204] on icon at bounding box center [851, 204] width 11 height 11
click at [364, 141] on div "Access" at bounding box center [370, 136] width 69 height 27
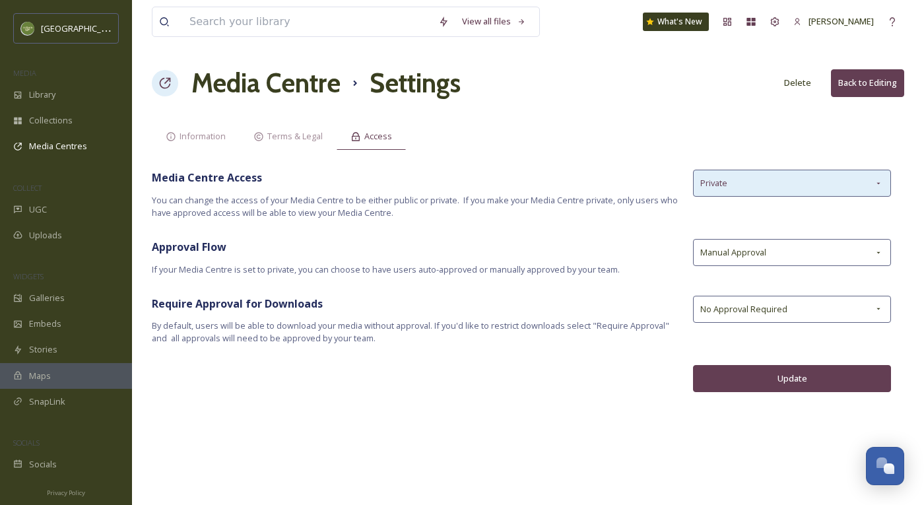
click at [722, 194] on div "Private" at bounding box center [792, 183] width 198 height 27
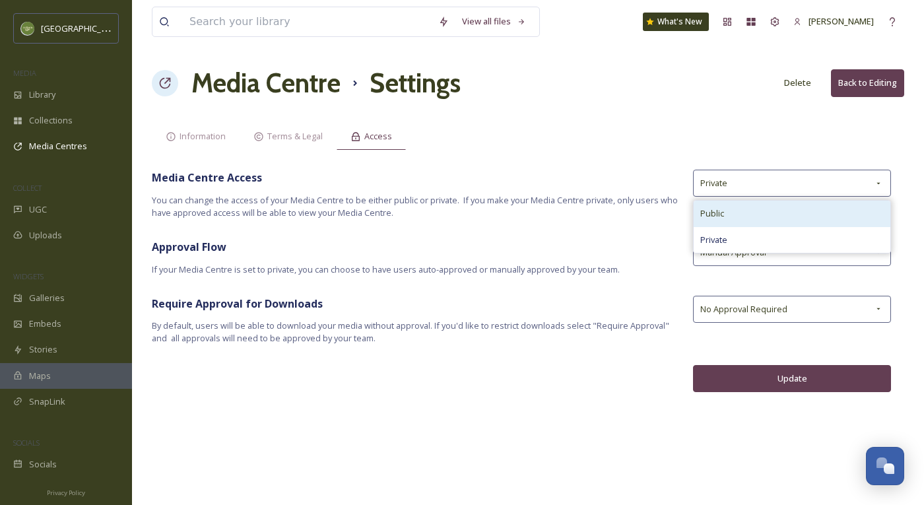
click at [721, 212] on span "Public" at bounding box center [712, 213] width 24 height 13
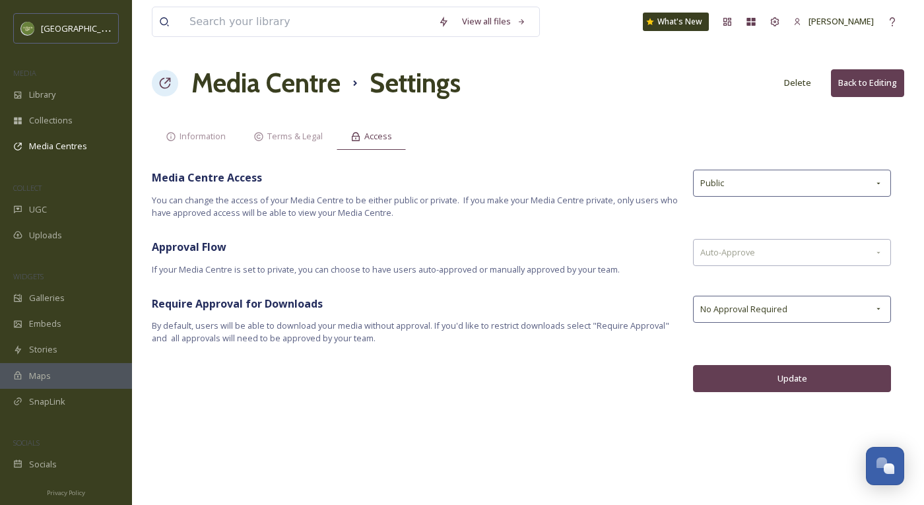
click at [750, 384] on button "Update" at bounding box center [792, 378] width 198 height 27
click at [823, 25] on span "Melissa Sanchez" at bounding box center [840, 21] width 65 height 12
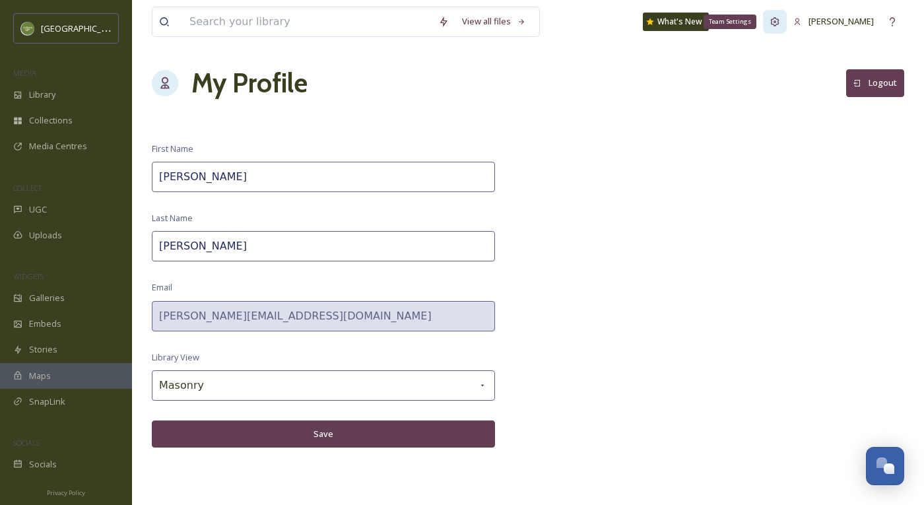
click at [771, 16] on icon at bounding box center [774, 21] width 11 height 11
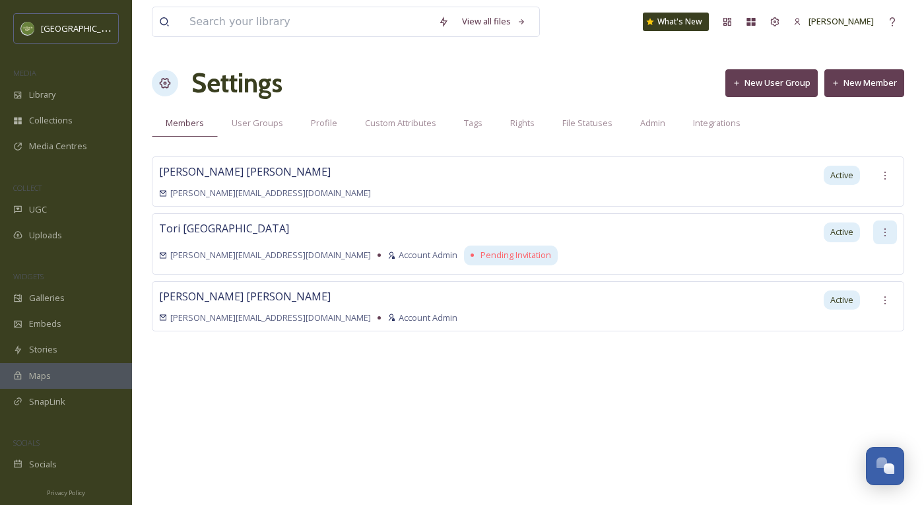
click at [884, 237] on div at bounding box center [885, 232] width 24 height 24
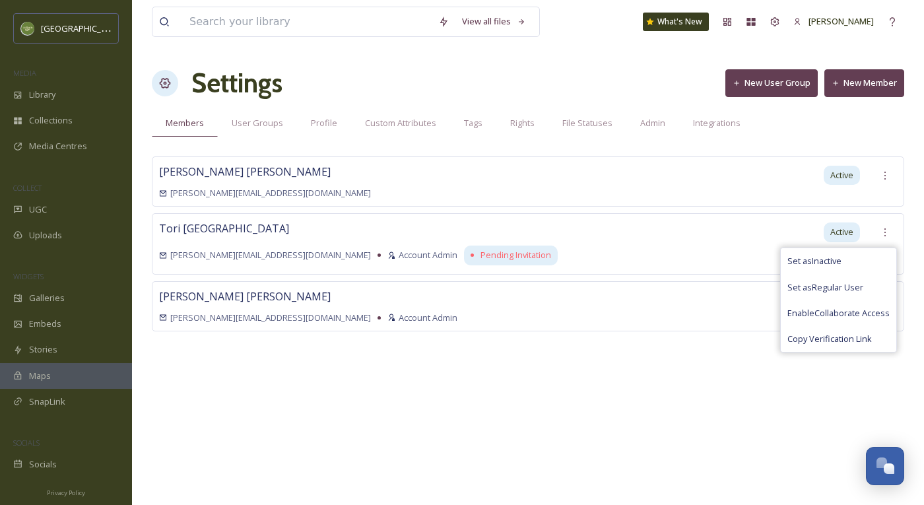
click at [687, 464] on div "View all files What's New Melissa Sanchez Settings New User Group New Member Me…" at bounding box center [528, 252] width 792 height 505
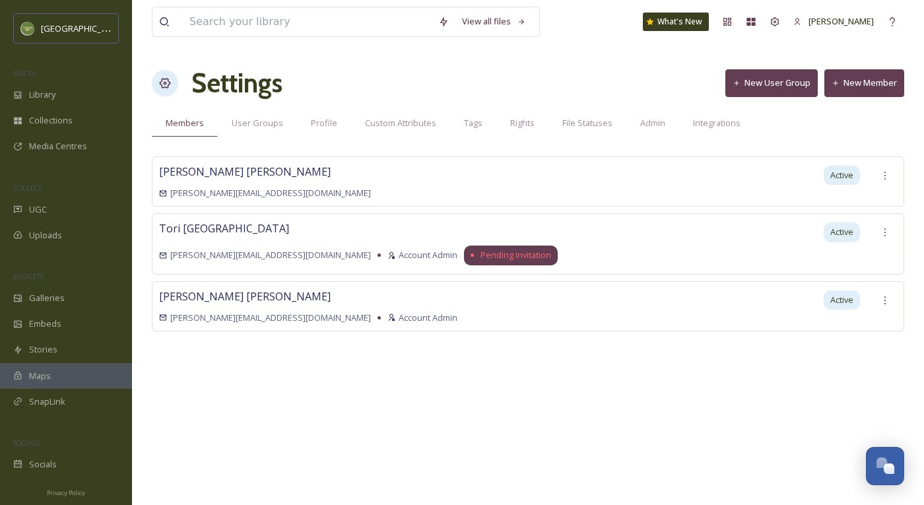
click at [480, 253] on span "Pending Invitation" at bounding box center [515, 255] width 71 height 13
click at [883, 228] on icon at bounding box center [884, 232] width 11 height 11
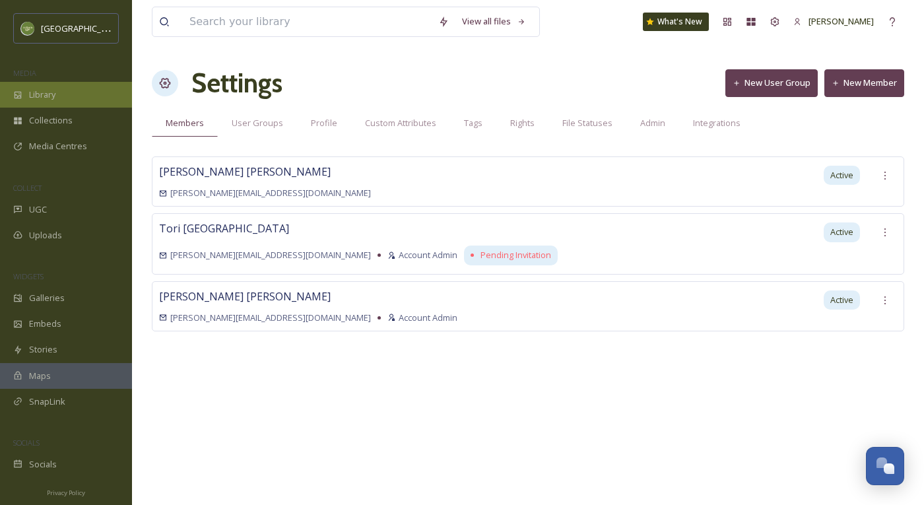
click at [32, 102] on div "Library" at bounding box center [66, 95] width 132 height 26
